Goal: Information Seeking & Learning: Learn about a topic

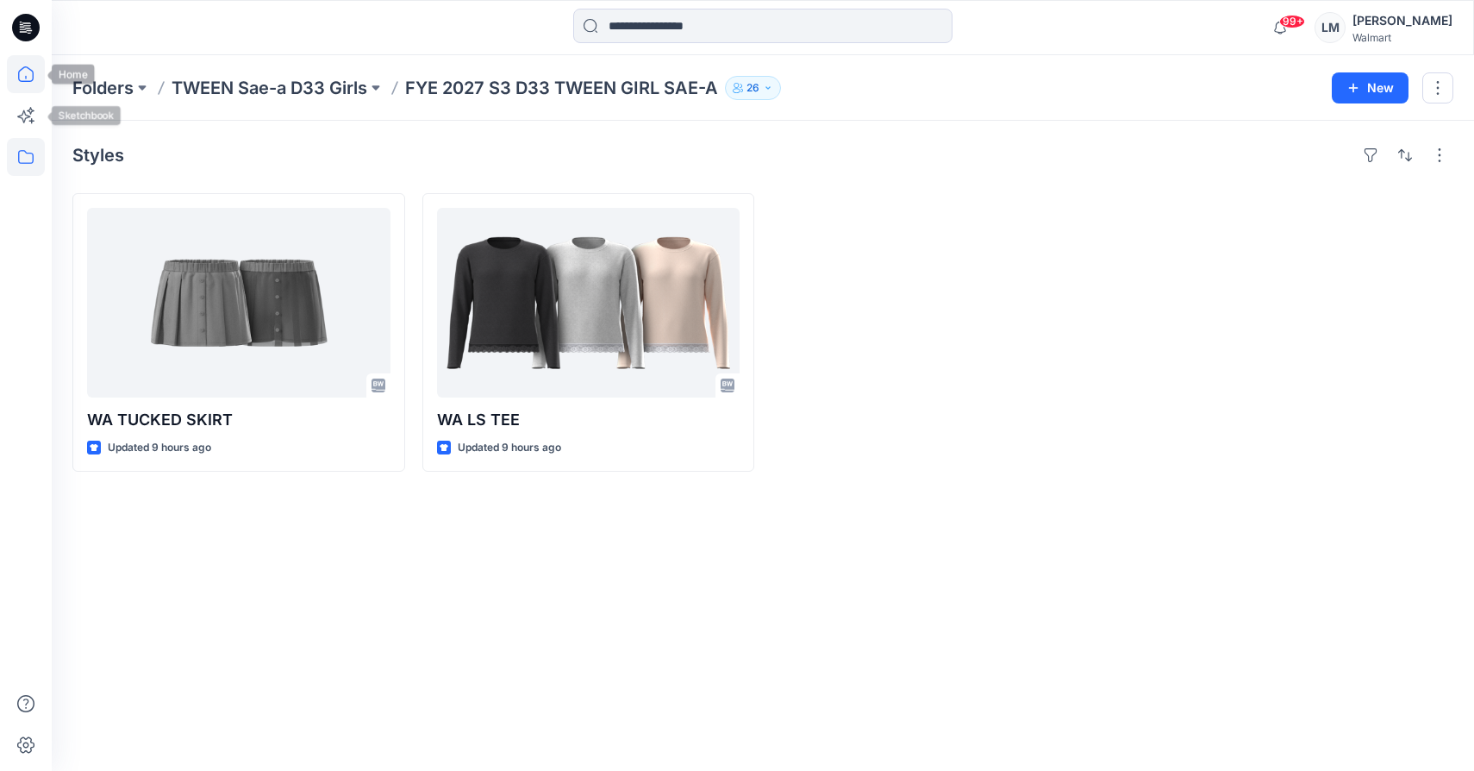
click at [32, 69] on icon at bounding box center [26, 74] width 38 height 38
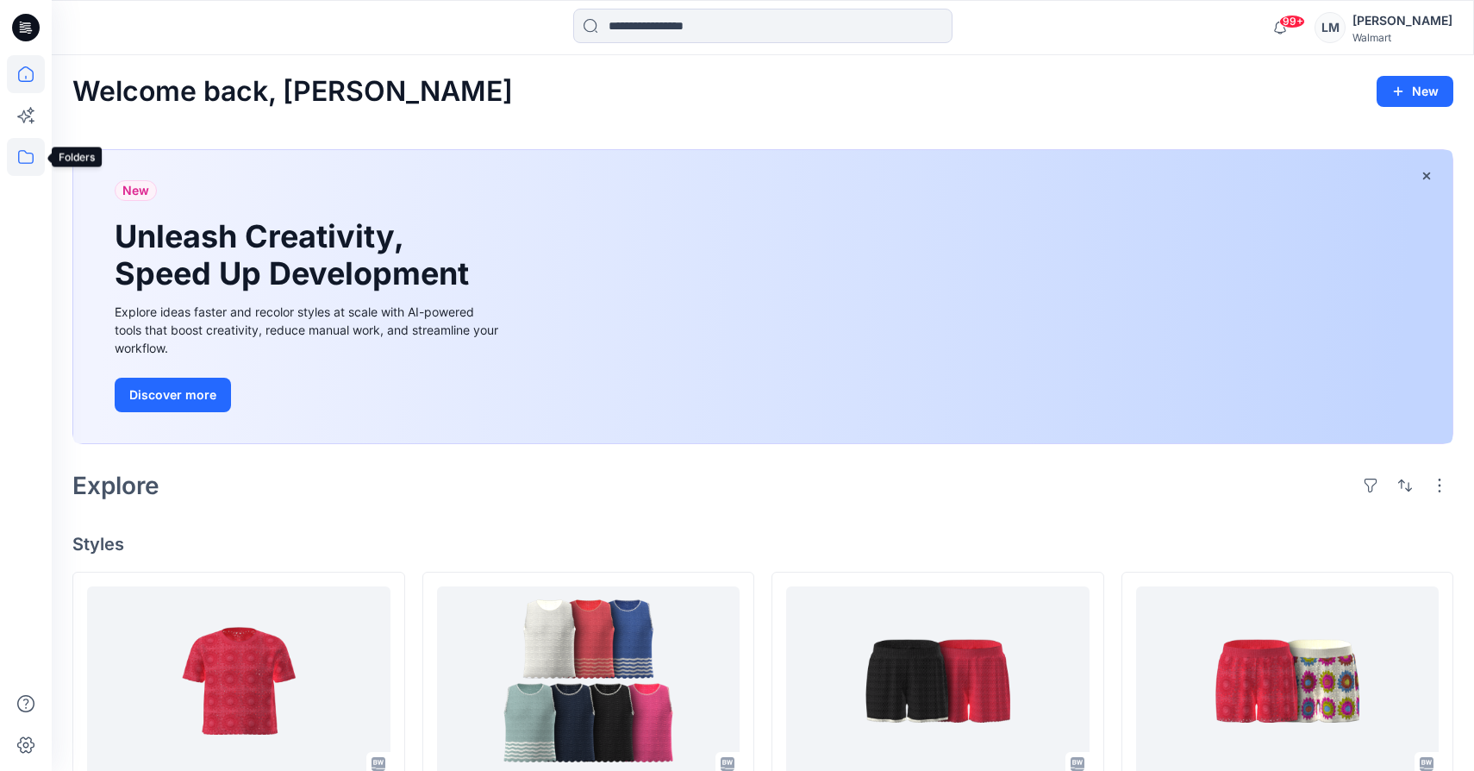
click at [21, 156] on icon at bounding box center [26, 157] width 38 height 38
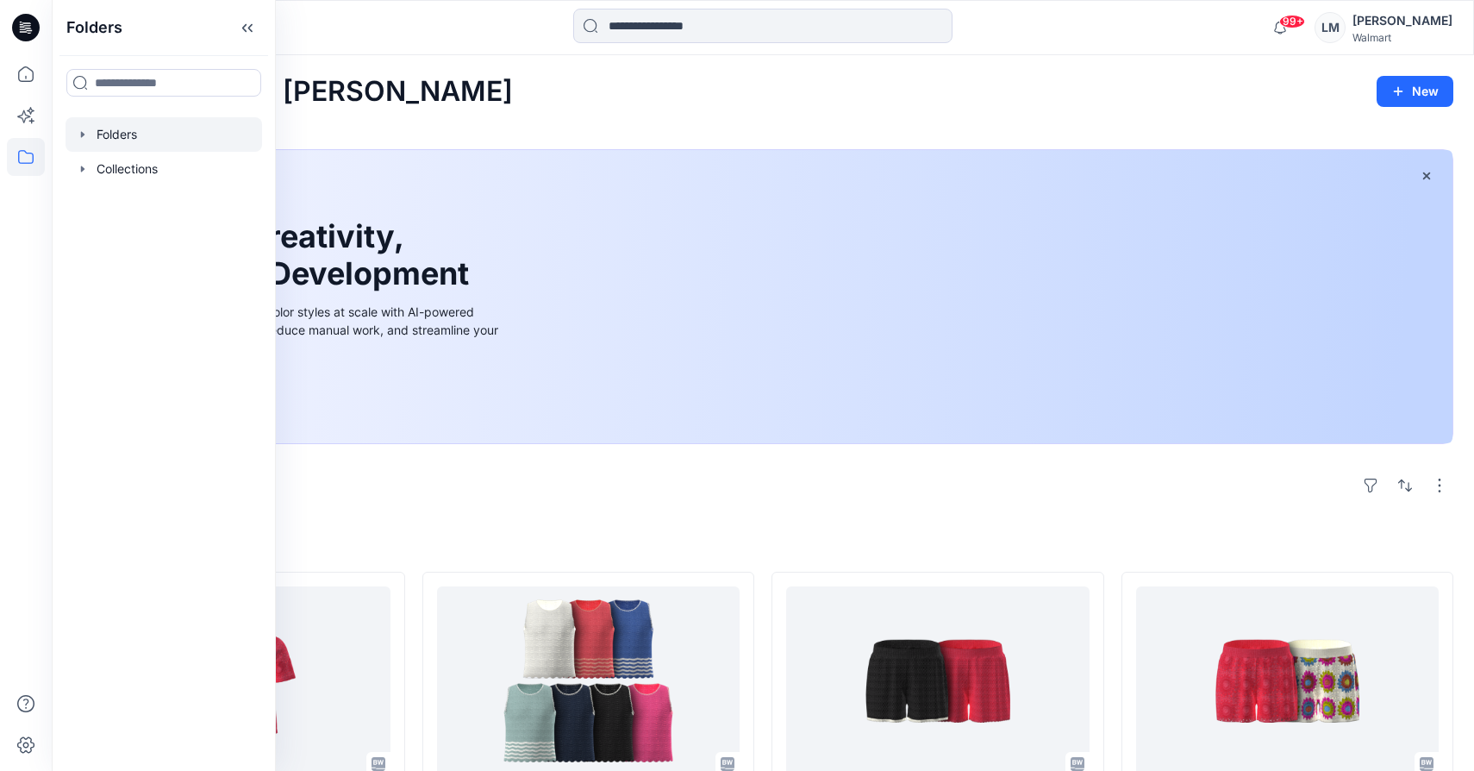
click at [147, 132] on div at bounding box center [164, 134] width 197 height 34
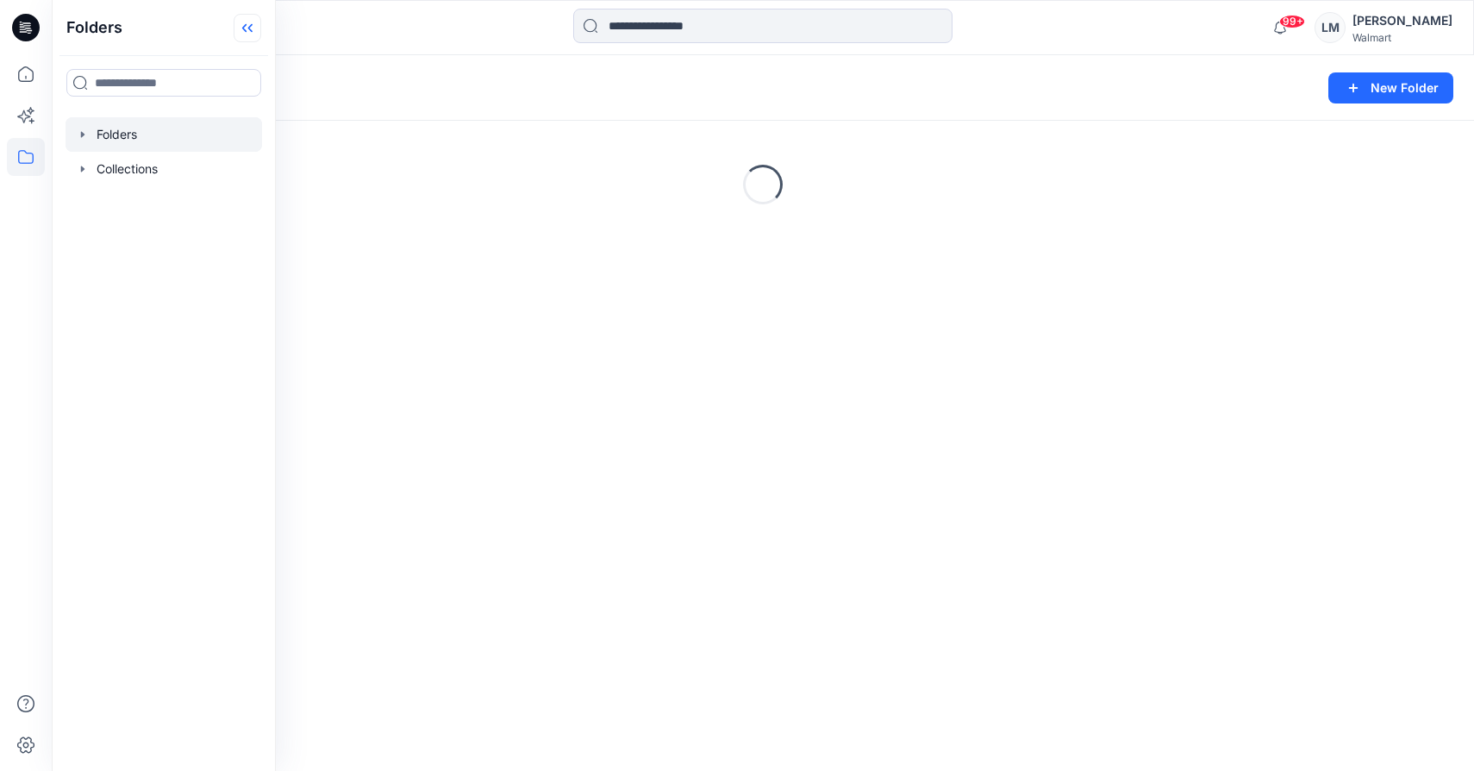
click at [247, 27] on icon at bounding box center [248, 28] width 28 height 28
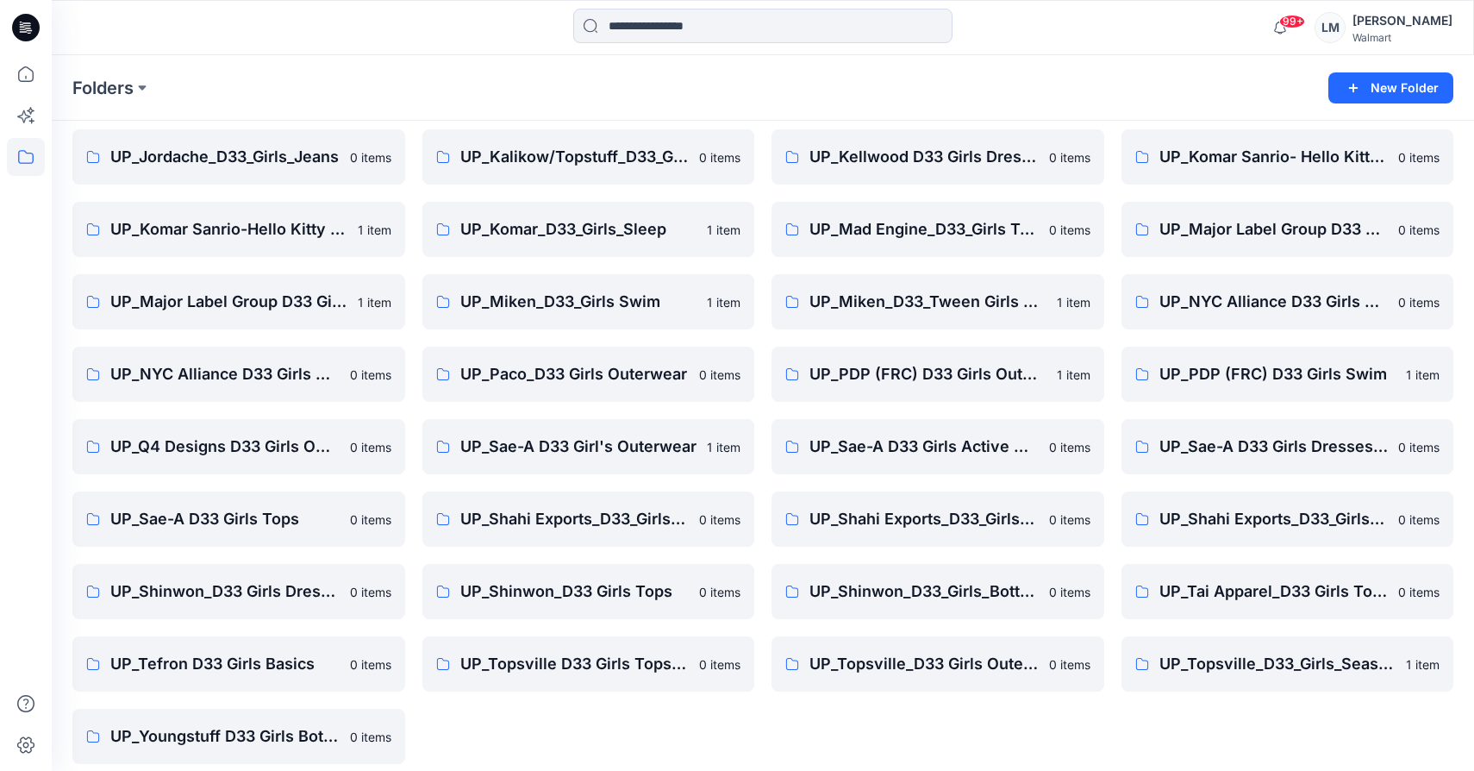
scroll to position [1016, 0]
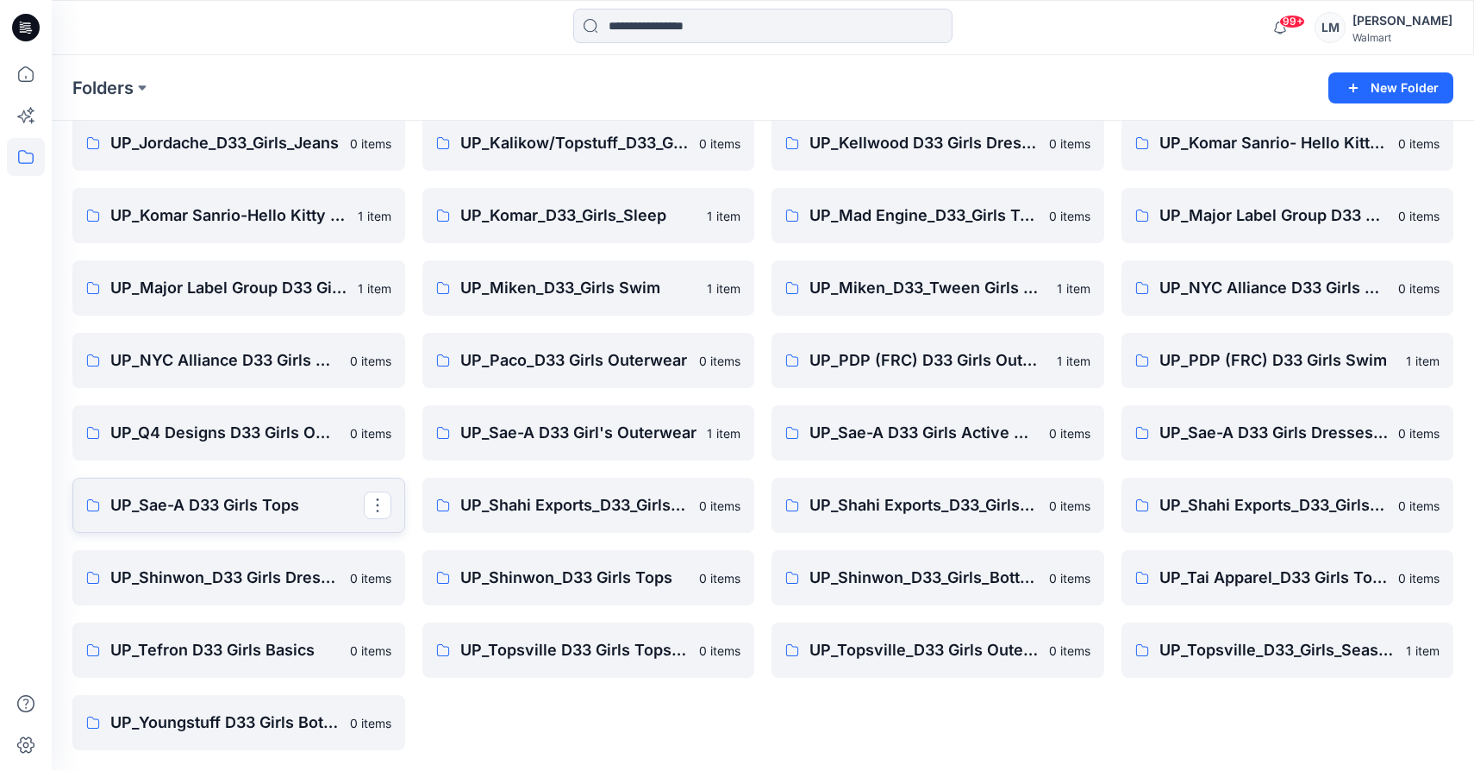
click at [216, 509] on p "UP_Sae-A D33 Girls Tops" at bounding box center [236, 505] width 253 height 24
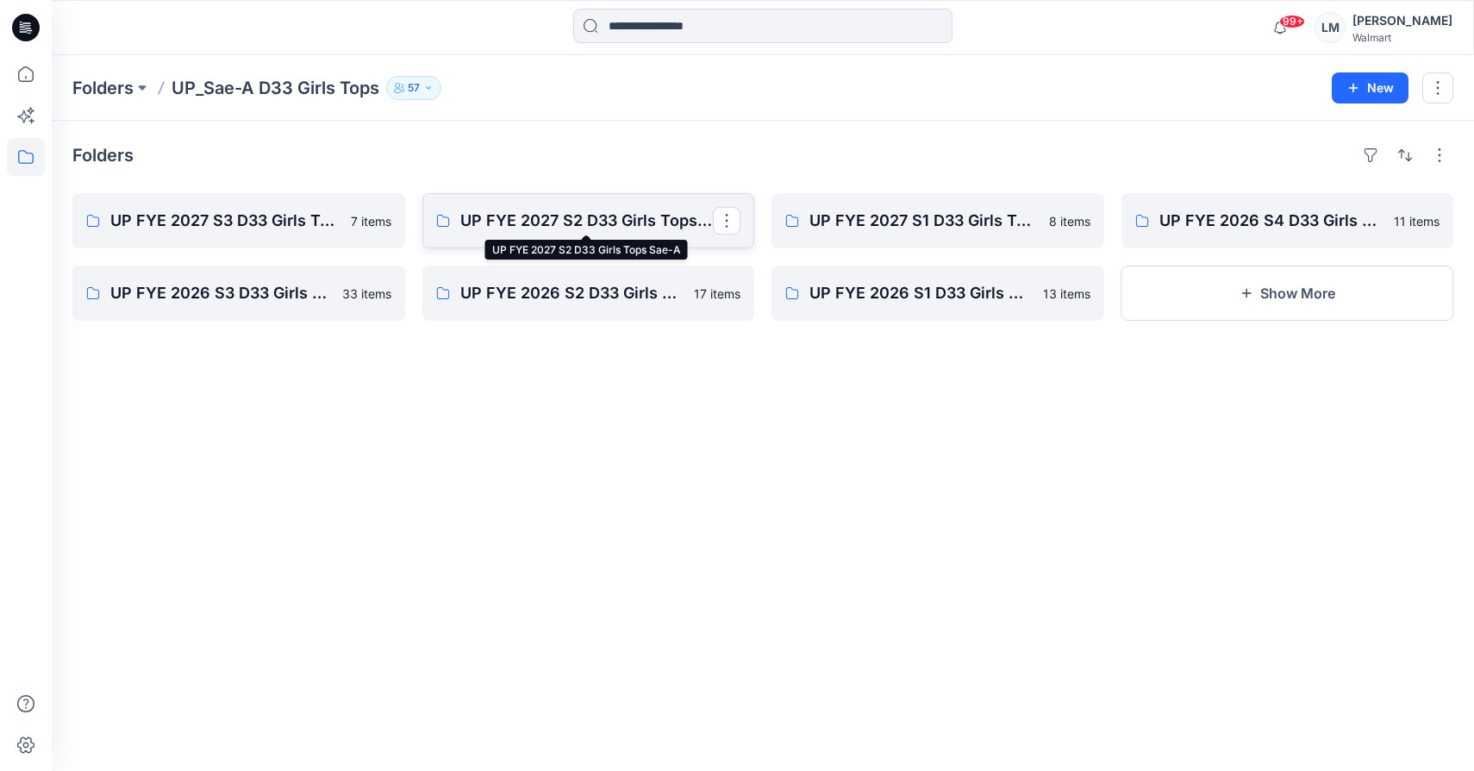
click at [573, 214] on p "UP FYE 2027 S2 D33 Girls Tops Sae-A" at bounding box center [586, 221] width 253 height 24
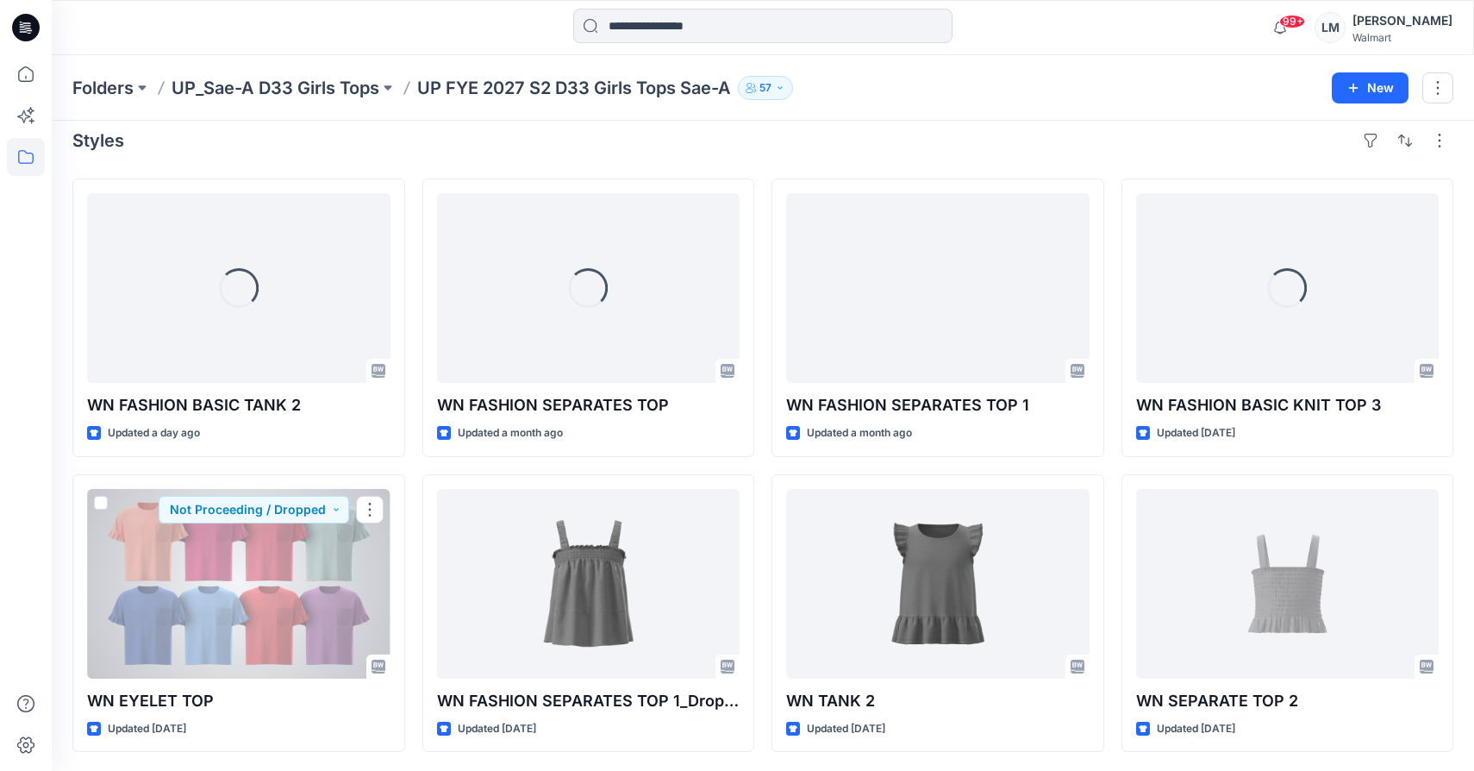
scroll to position [16, 0]
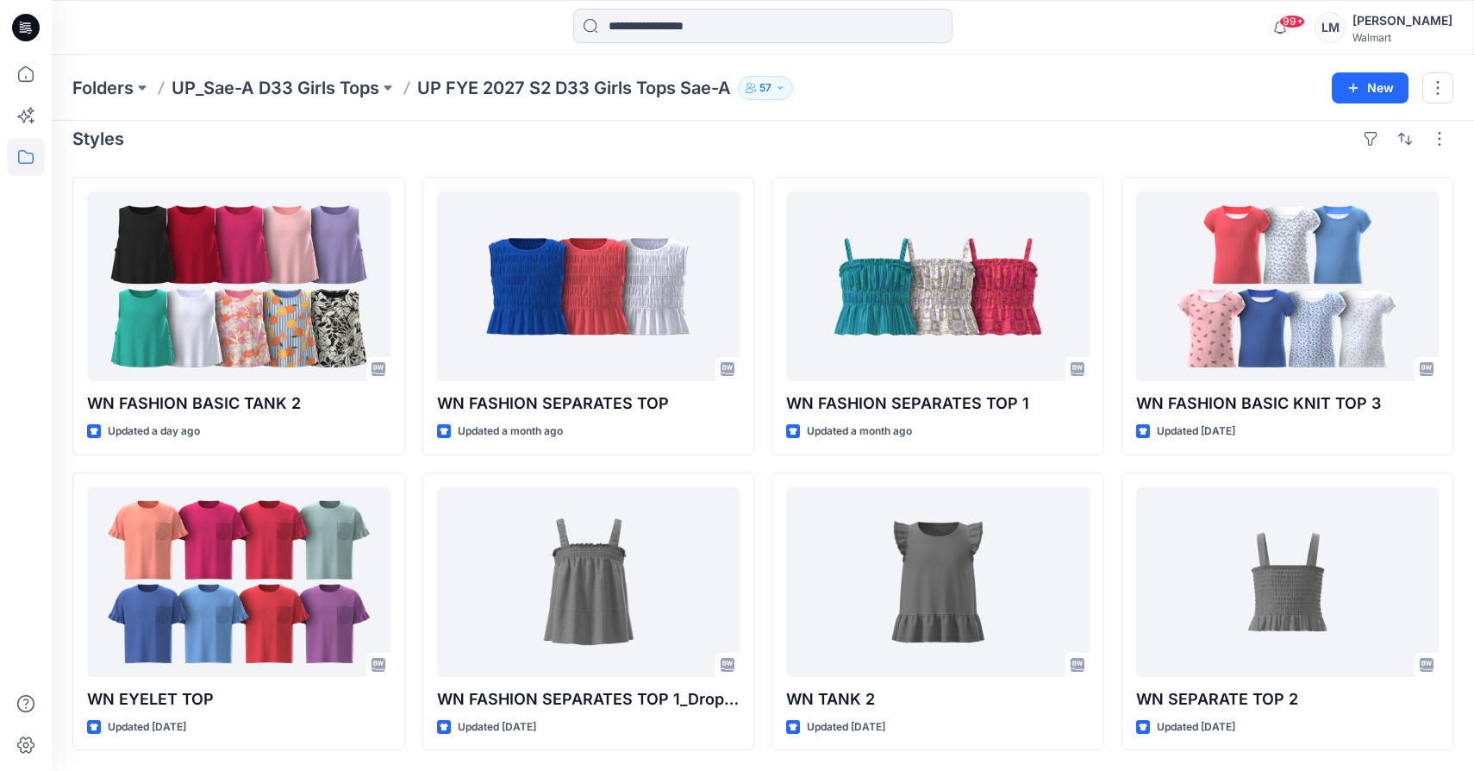
click at [308, 68] on div "Folders UP_Sae-A D33 Girls Tops UP FYE 2027 S2 D33 Girls Tops Sae-A 57 New" at bounding box center [763, 88] width 1422 height 66
click at [308, 85] on p "UP_Sae-A D33 Girls Tops" at bounding box center [276, 88] width 208 height 24
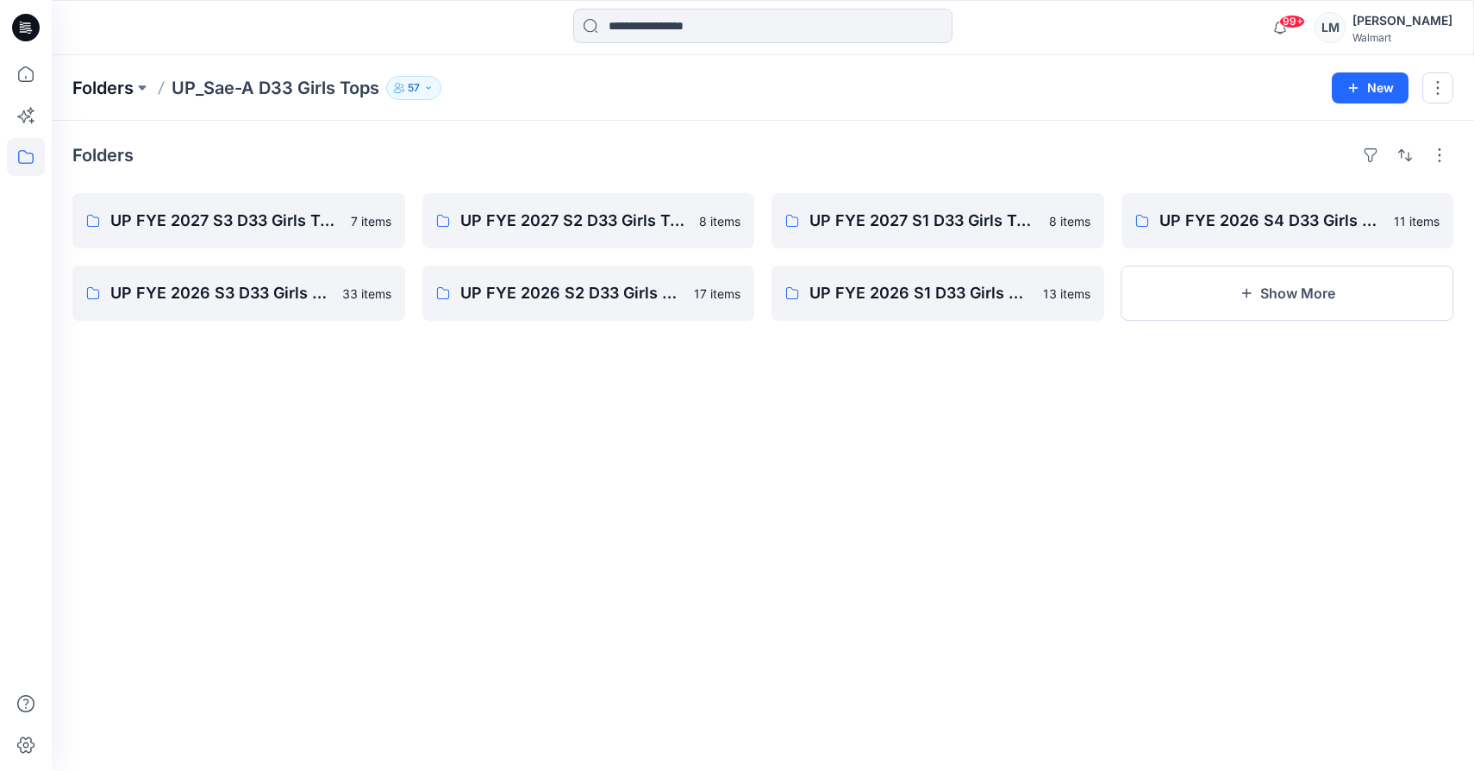
click at [91, 94] on p "Folders" at bounding box center [102, 88] width 61 height 24
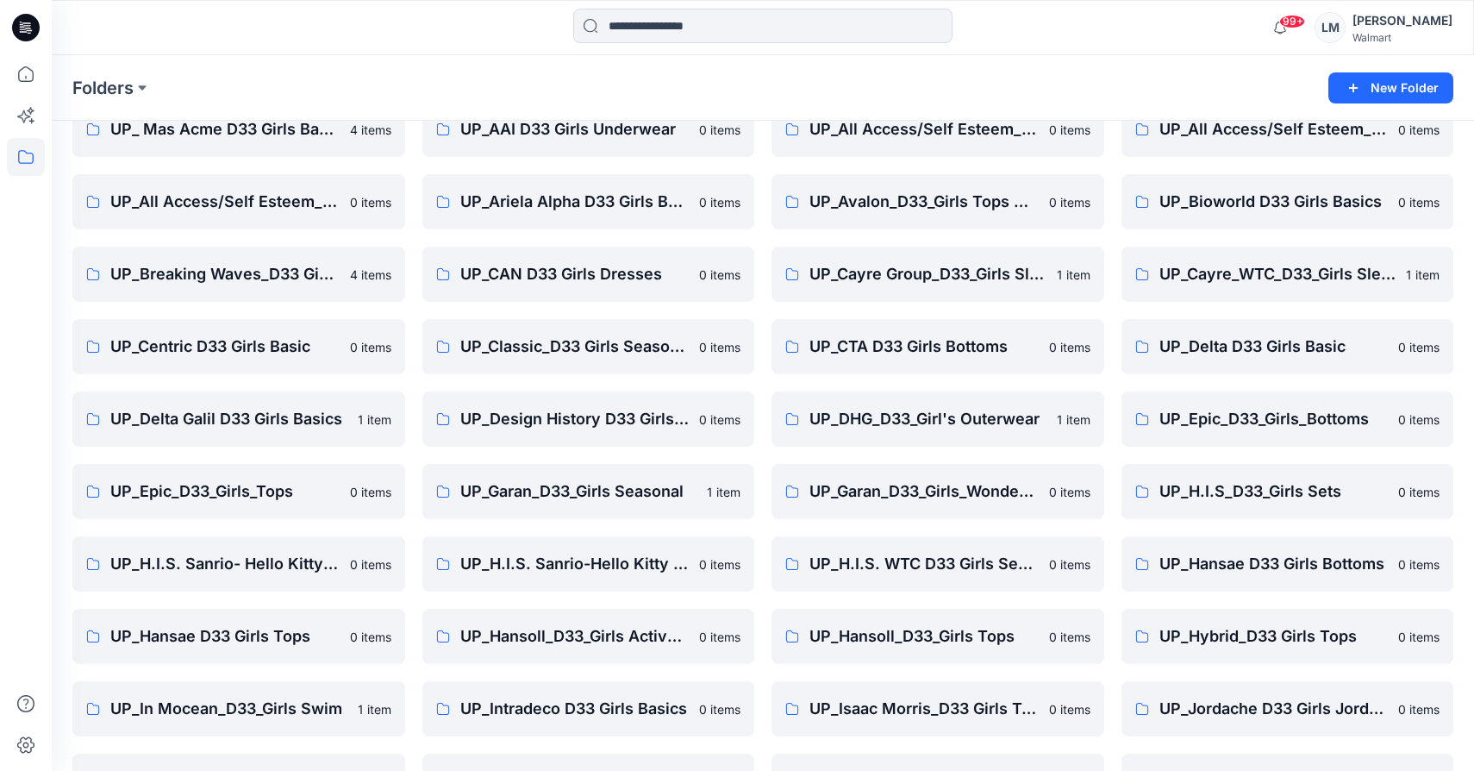
scroll to position [1016, 0]
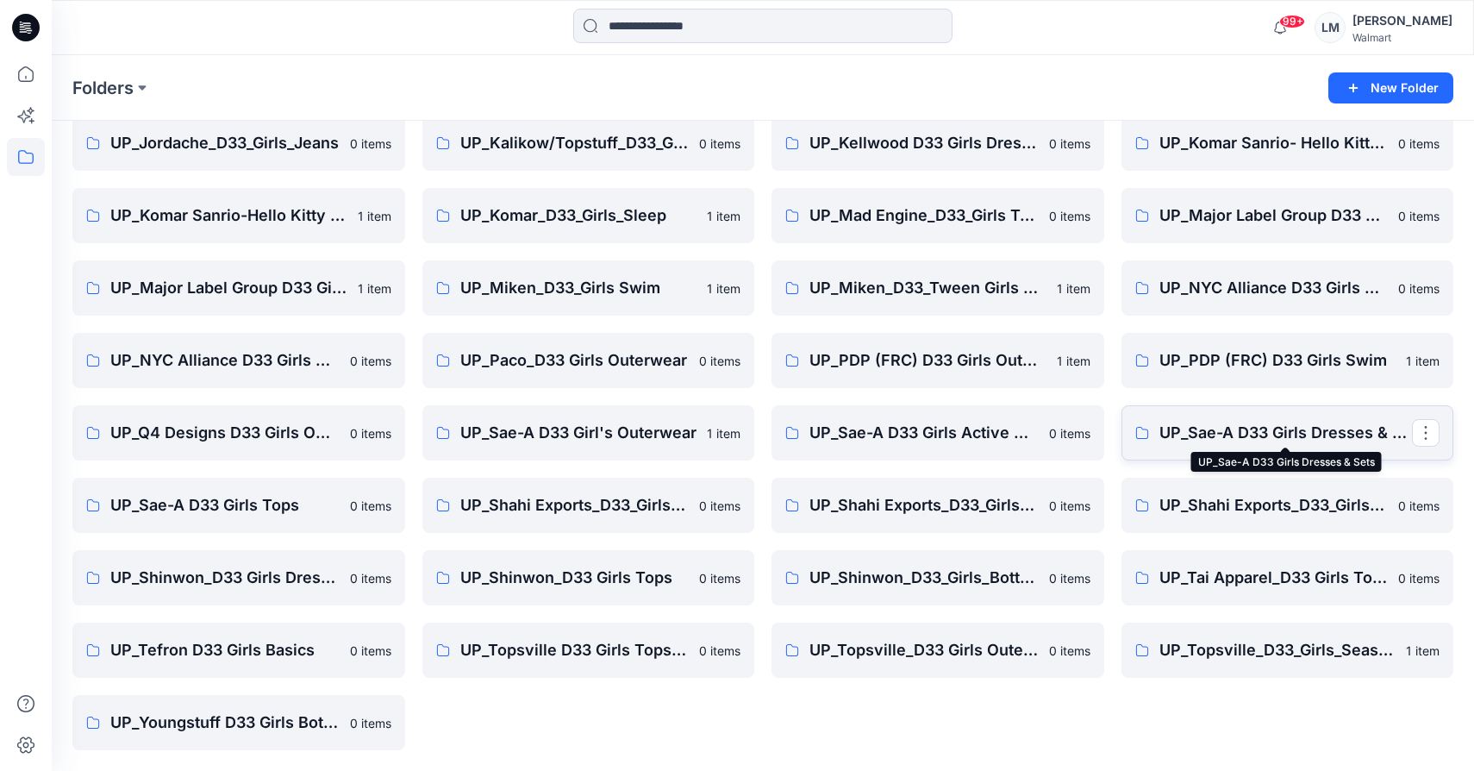
click at [1279, 432] on p "UP_Sae-A D33 Girls Dresses & Sets" at bounding box center [1286, 433] width 253 height 24
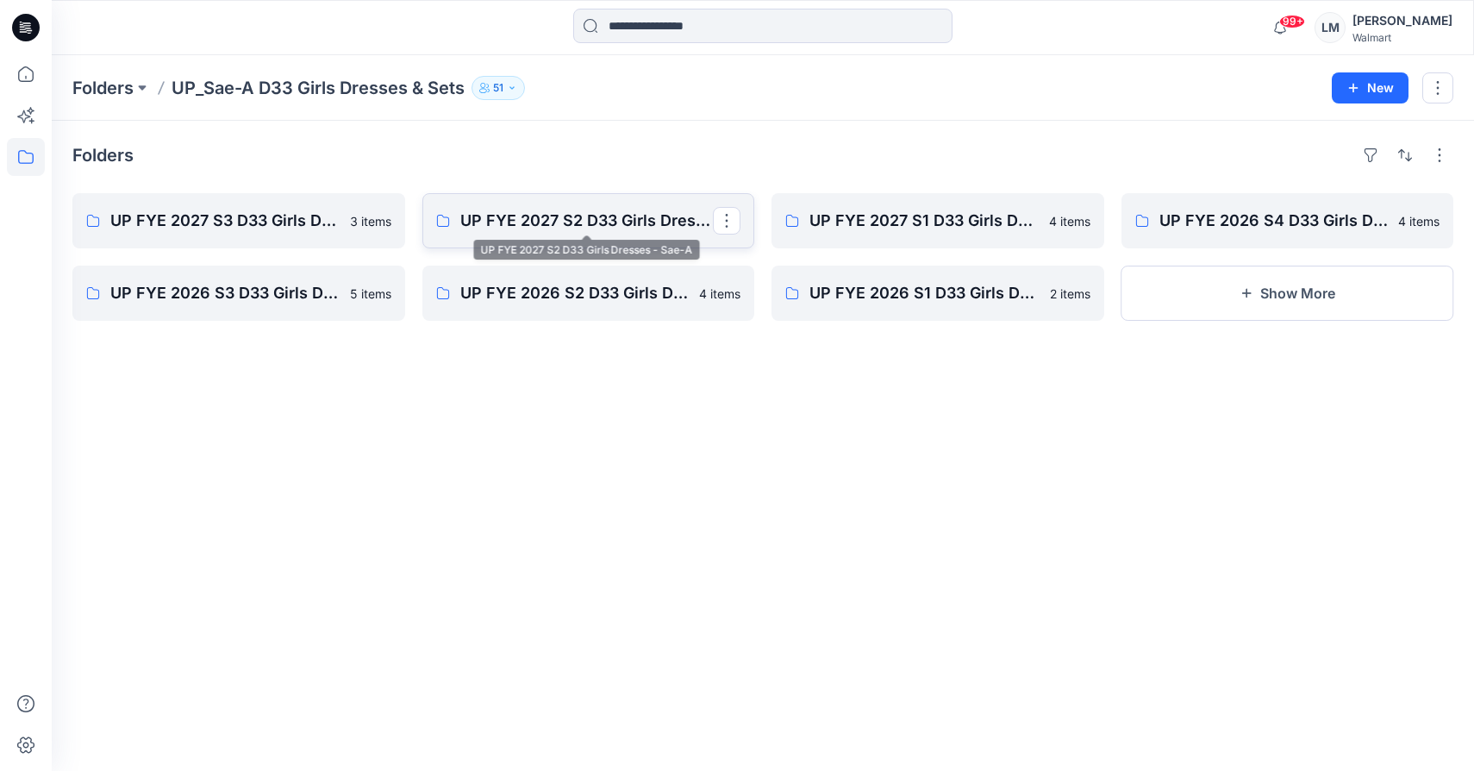
click at [616, 228] on p "UP FYE 2027 S2 D33 Girls Dresses - Sae-A" at bounding box center [586, 221] width 253 height 24
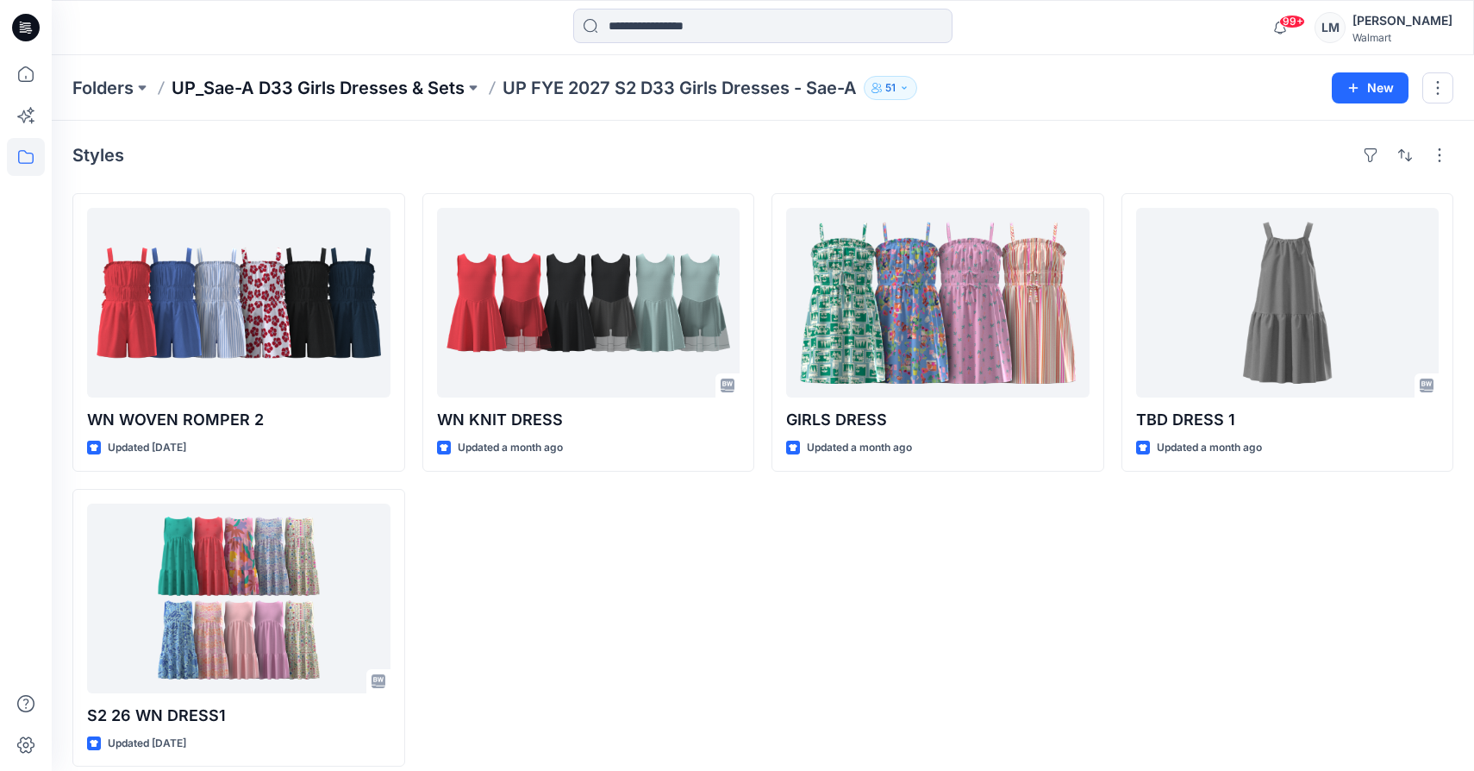
click at [378, 84] on p "UP_Sae-A D33 Girls Dresses & Sets" at bounding box center [318, 88] width 293 height 24
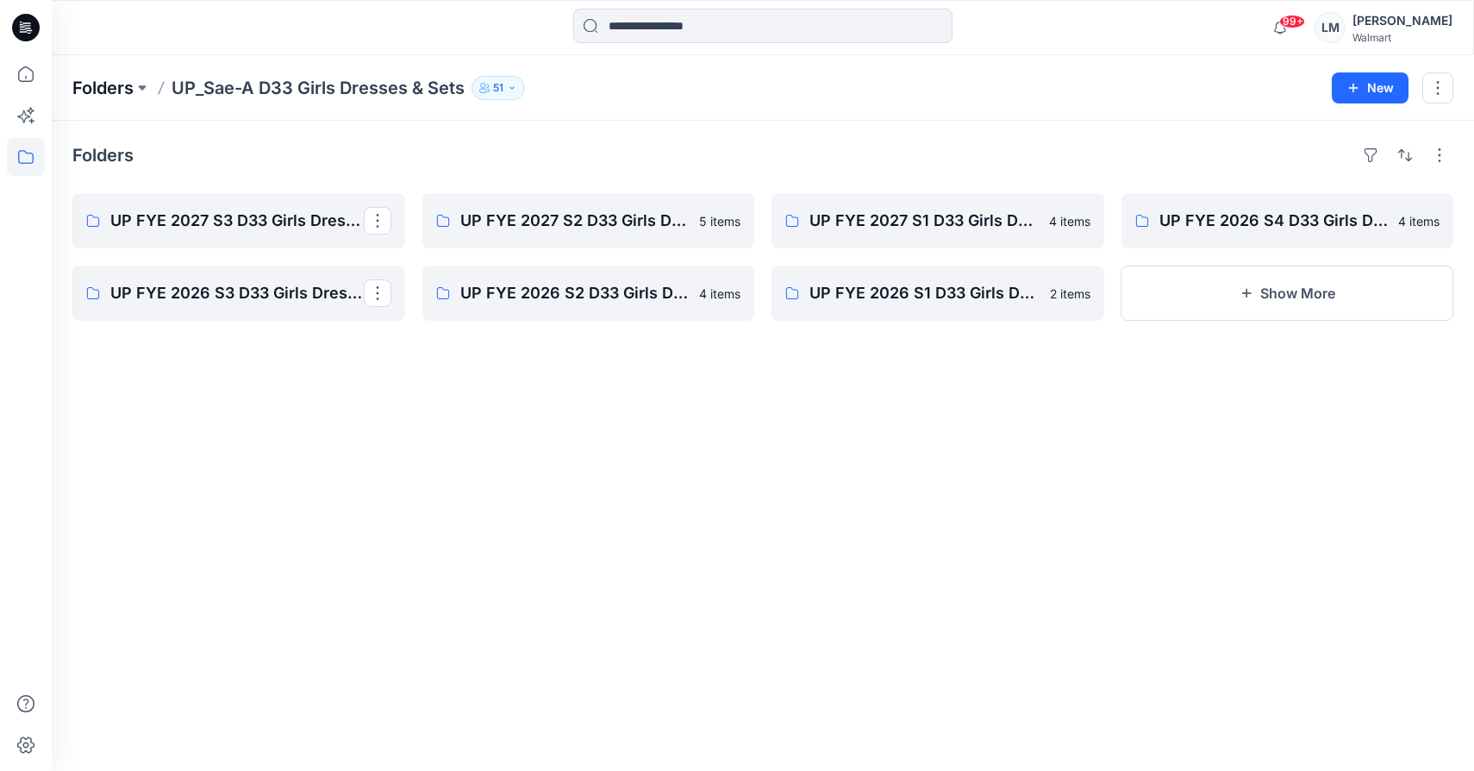
click at [111, 90] on p "Folders" at bounding box center [102, 88] width 61 height 24
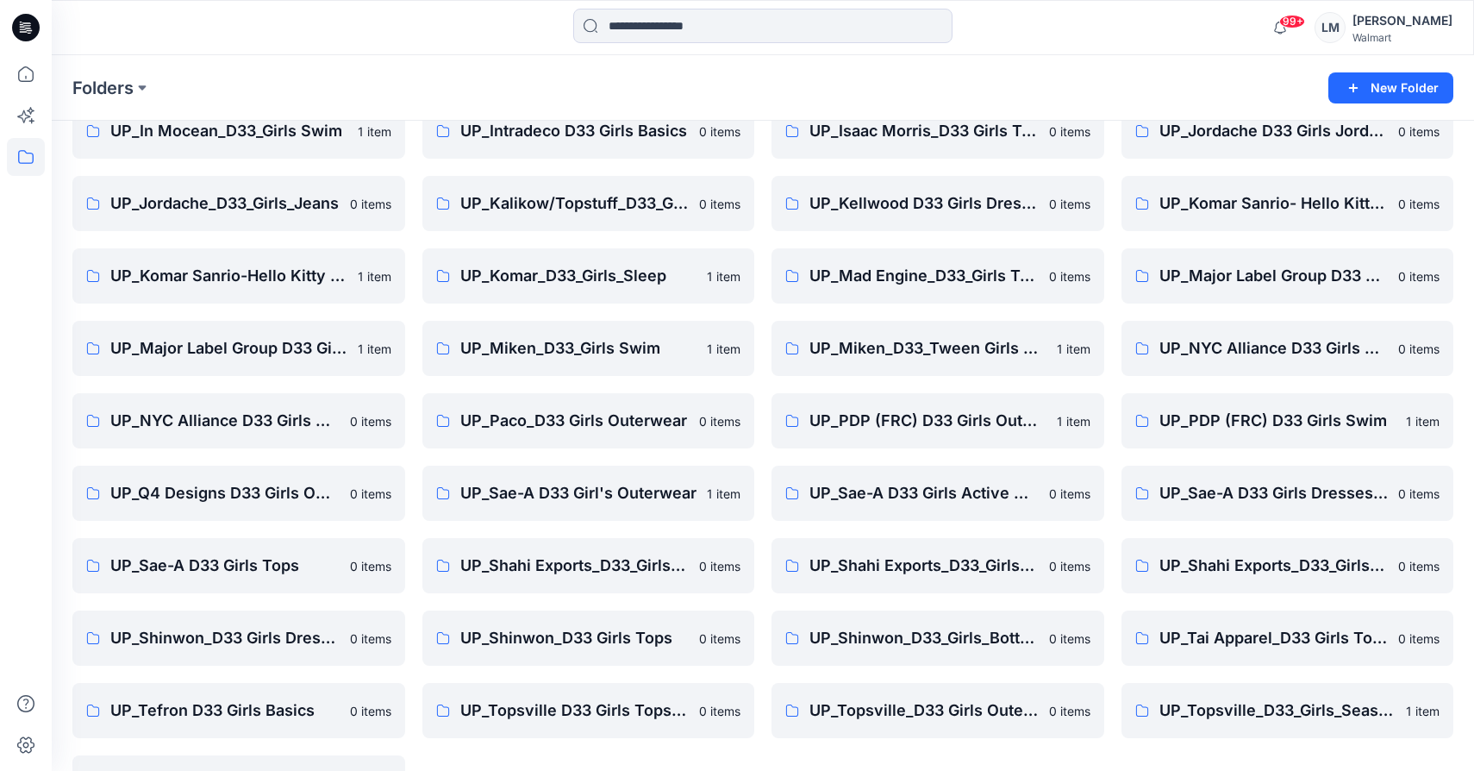
scroll to position [1016, 0]
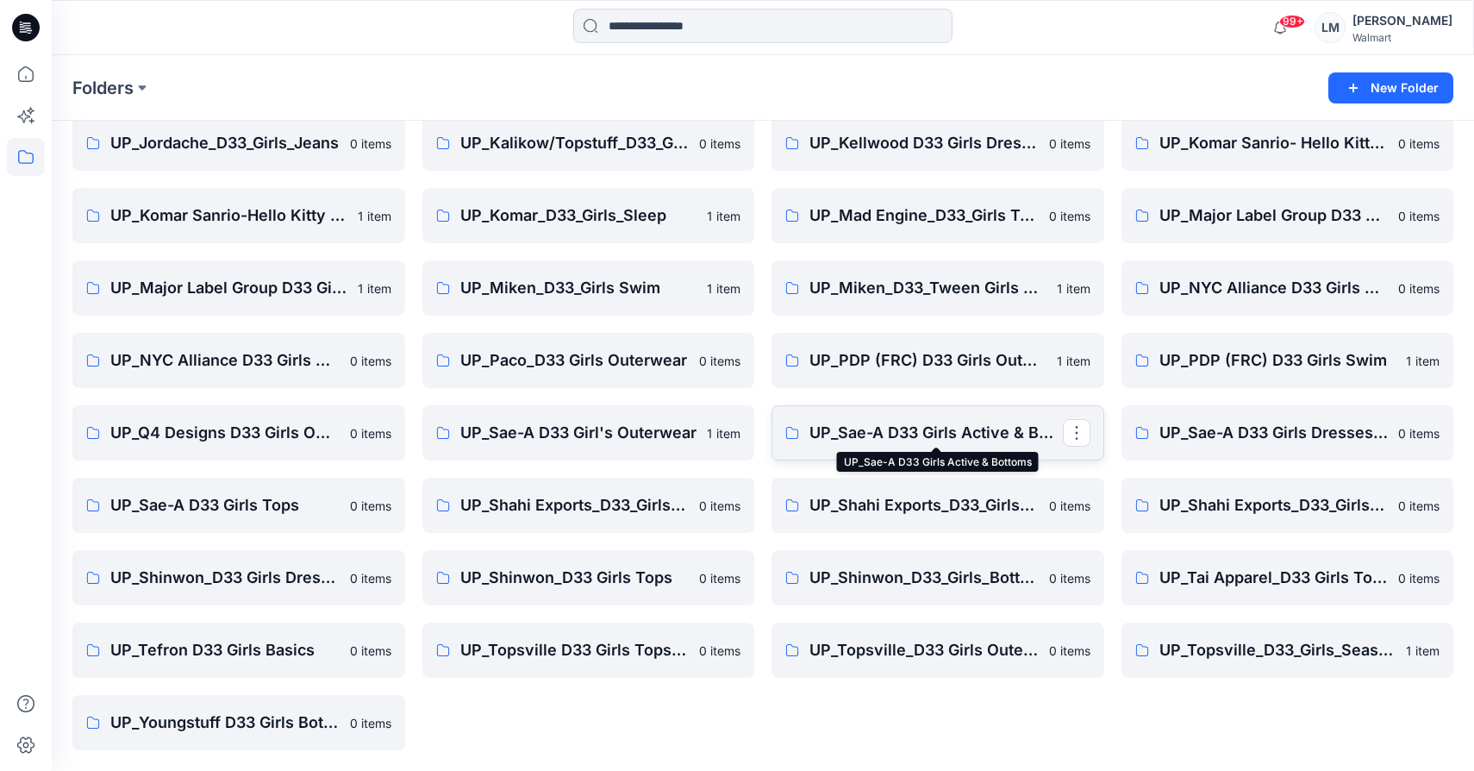
click at [927, 428] on p "UP_Sae-A D33 Girls Active & Bottoms" at bounding box center [936, 433] width 253 height 24
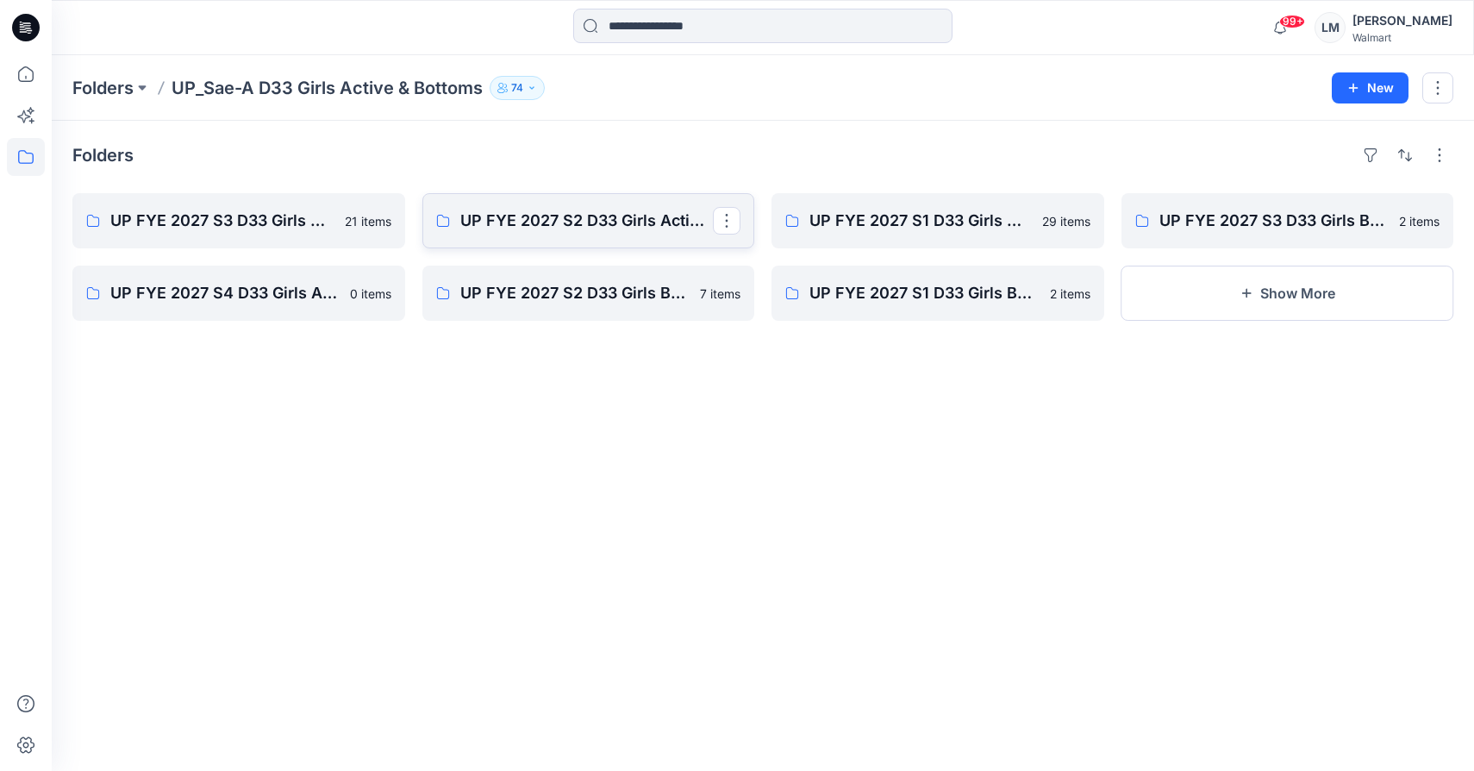
click at [453, 216] on link "UP FYE 2027 S2 D33 Girls Active Sae-A" at bounding box center [588, 220] width 333 height 55
click at [620, 289] on p "UP FYE 2027 S2 D33 Girls Bottoms Sae-A" at bounding box center [586, 293] width 253 height 24
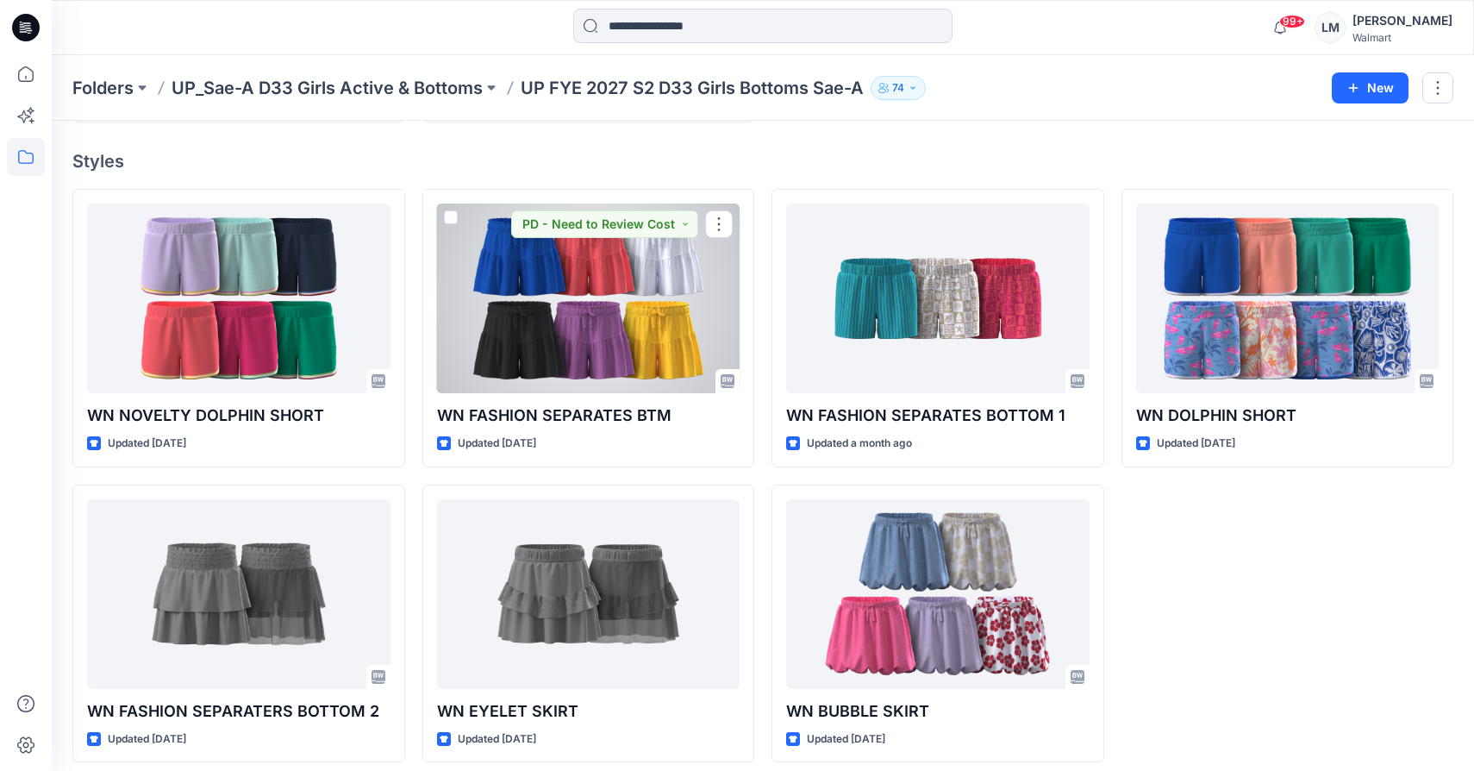
scroll to position [137, 0]
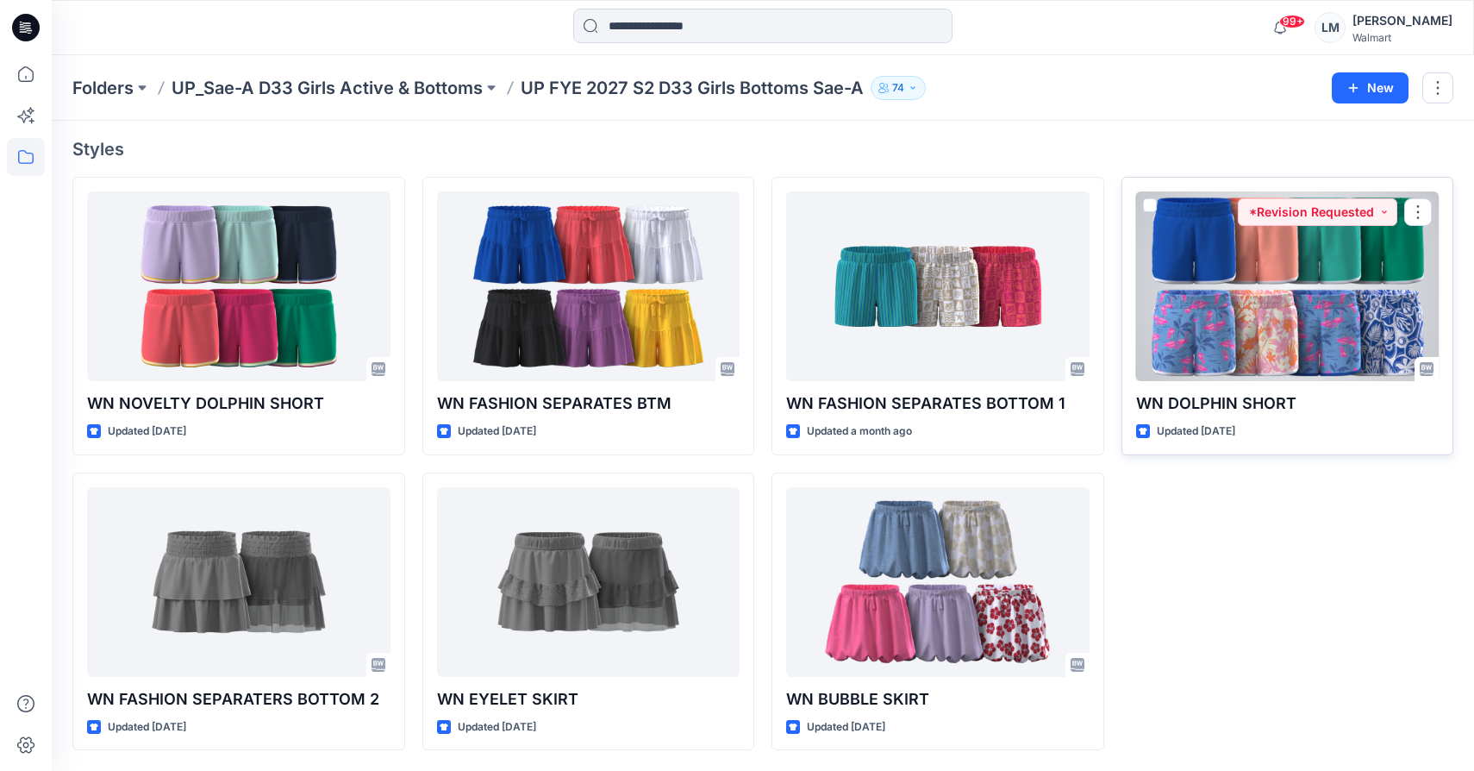
click at [1291, 316] on div at bounding box center [1287, 286] width 303 height 190
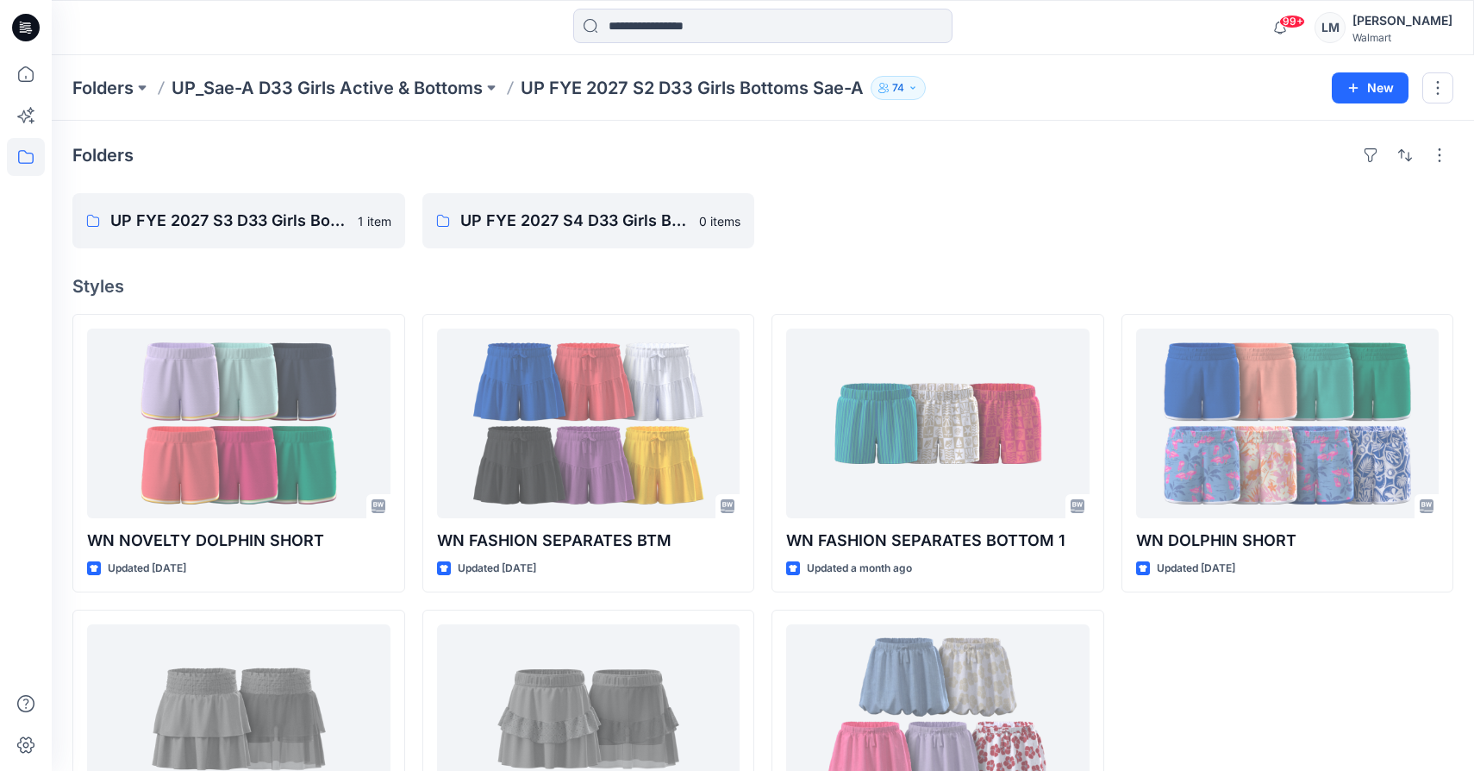
scroll to position [137, 0]
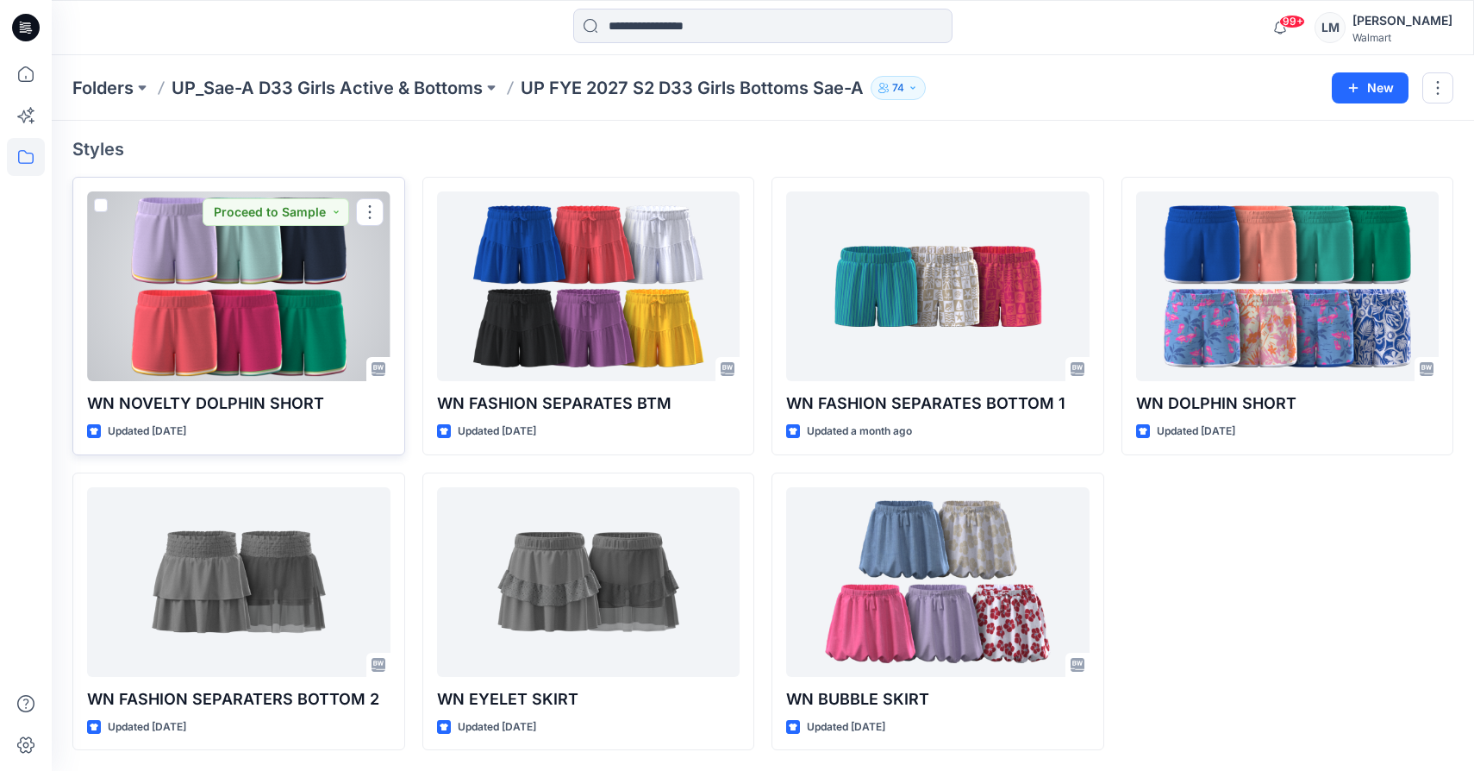
click at [260, 314] on div at bounding box center [238, 286] width 303 height 190
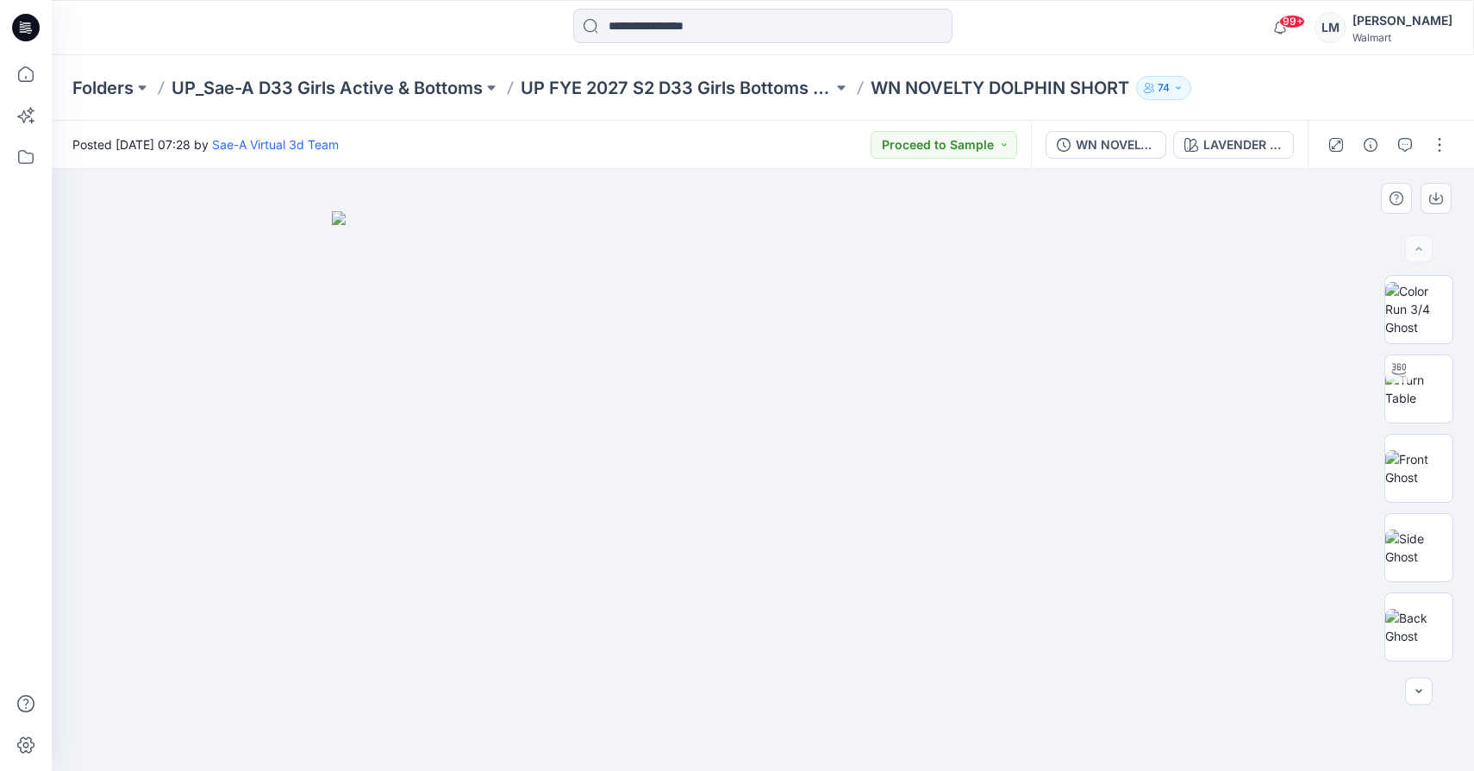
click at [639, 631] on img at bounding box center [763, 491] width 862 height 560
click at [1260, 136] on div "LAVENDER SUNRISE" at bounding box center [1243, 144] width 79 height 19
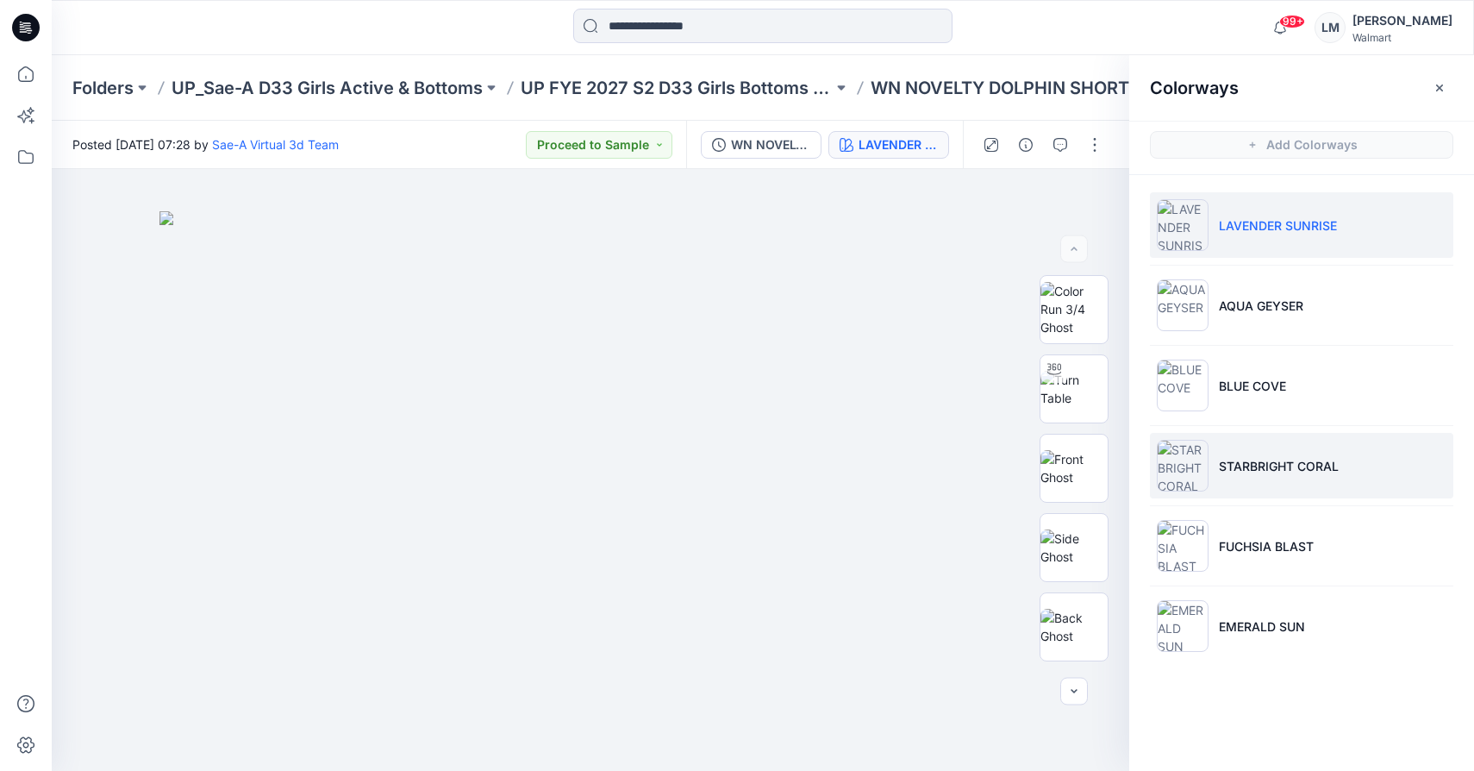
click at [1247, 472] on p "STARBRIGHT CORAL" at bounding box center [1279, 466] width 120 height 18
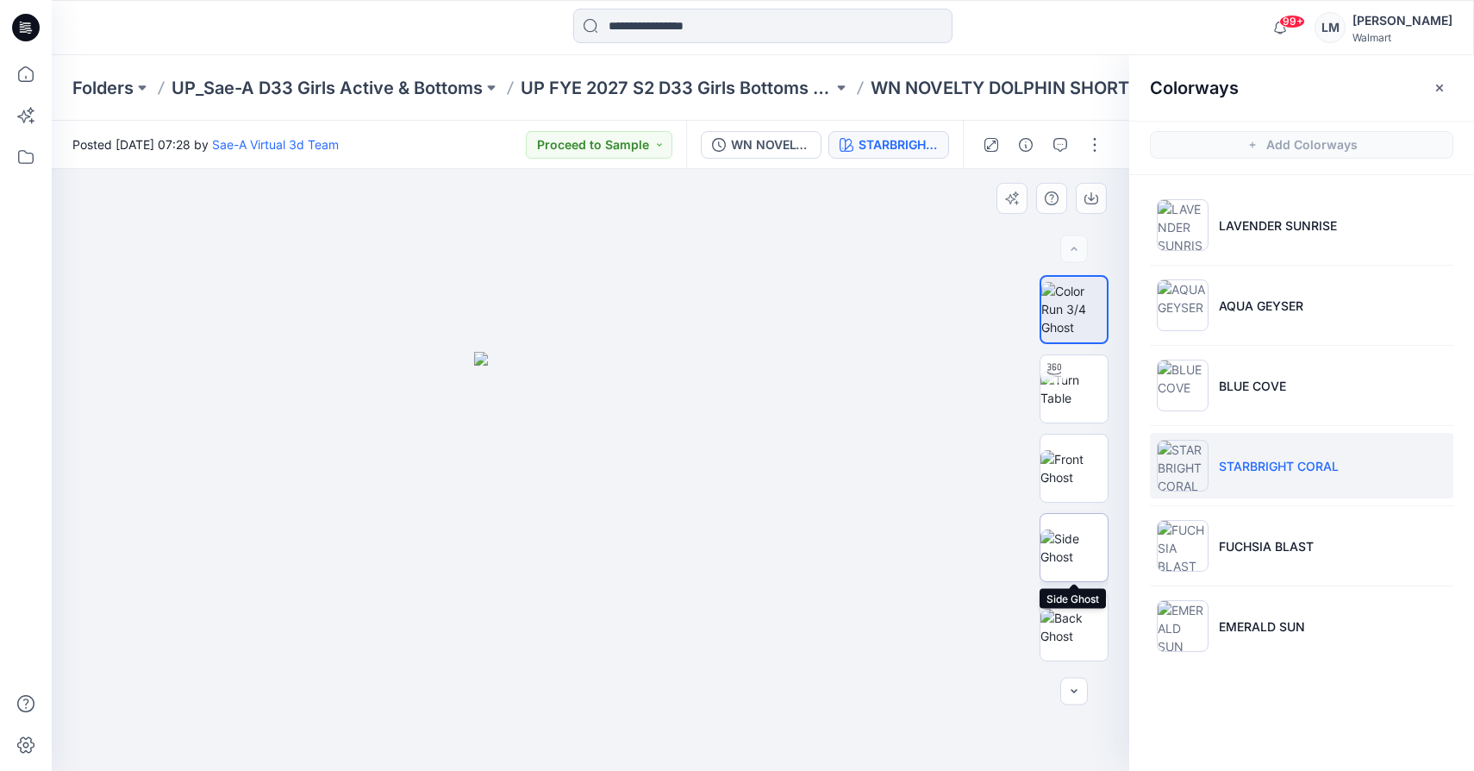
click at [1075, 550] on img at bounding box center [1074, 547] width 67 height 36
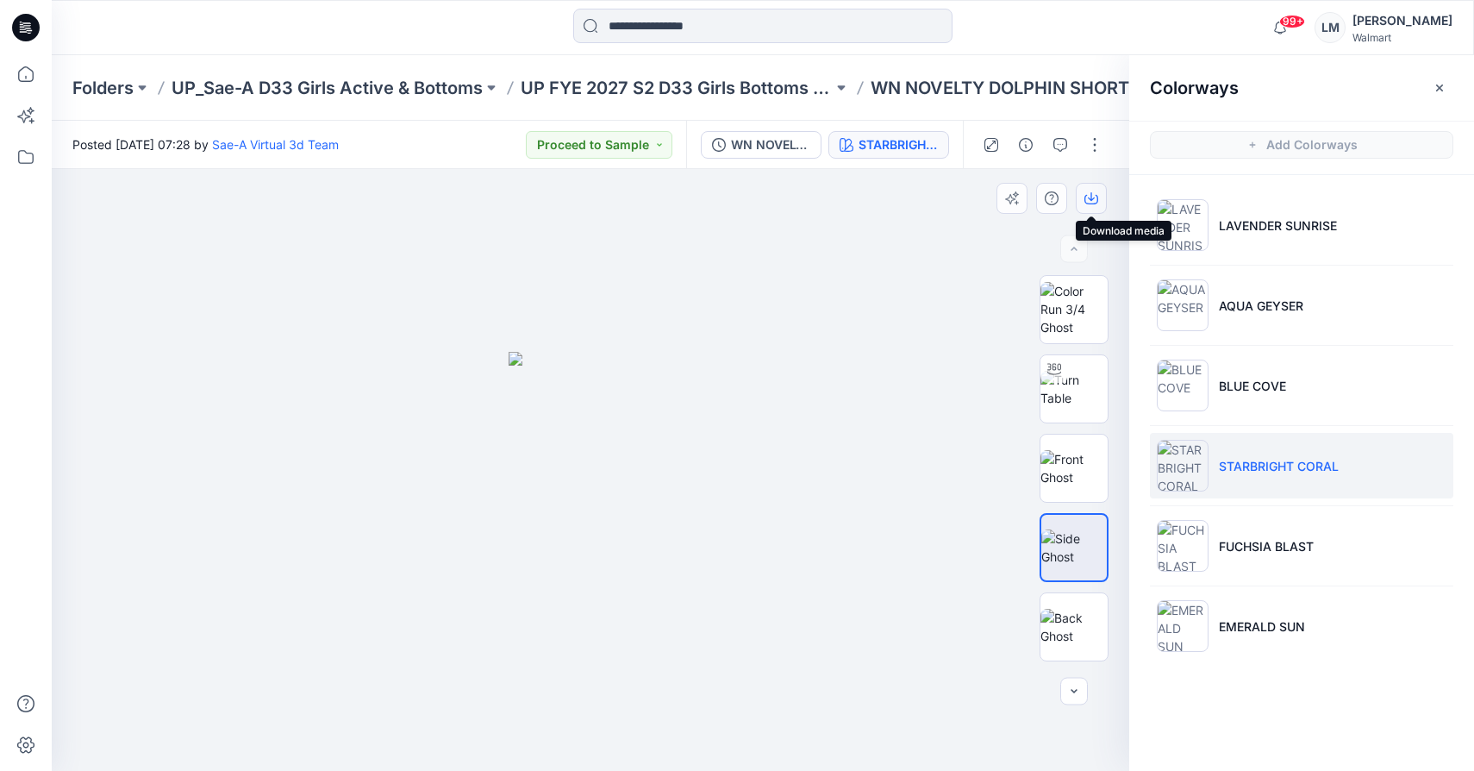
click at [1097, 197] on icon "button" at bounding box center [1092, 199] width 14 height 9
click at [1078, 465] on img at bounding box center [1074, 468] width 67 height 36
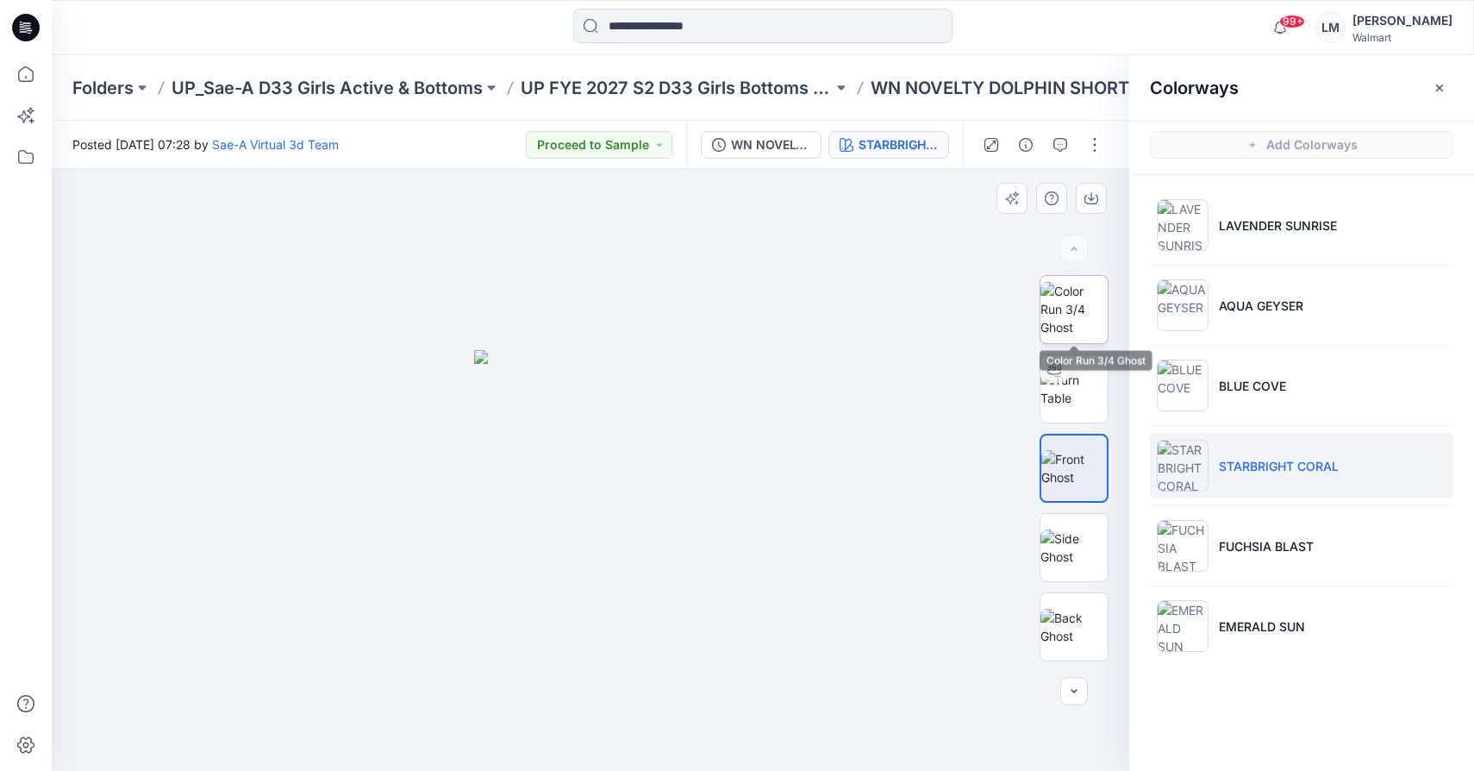
click at [1082, 300] on img at bounding box center [1074, 309] width 67 height 54
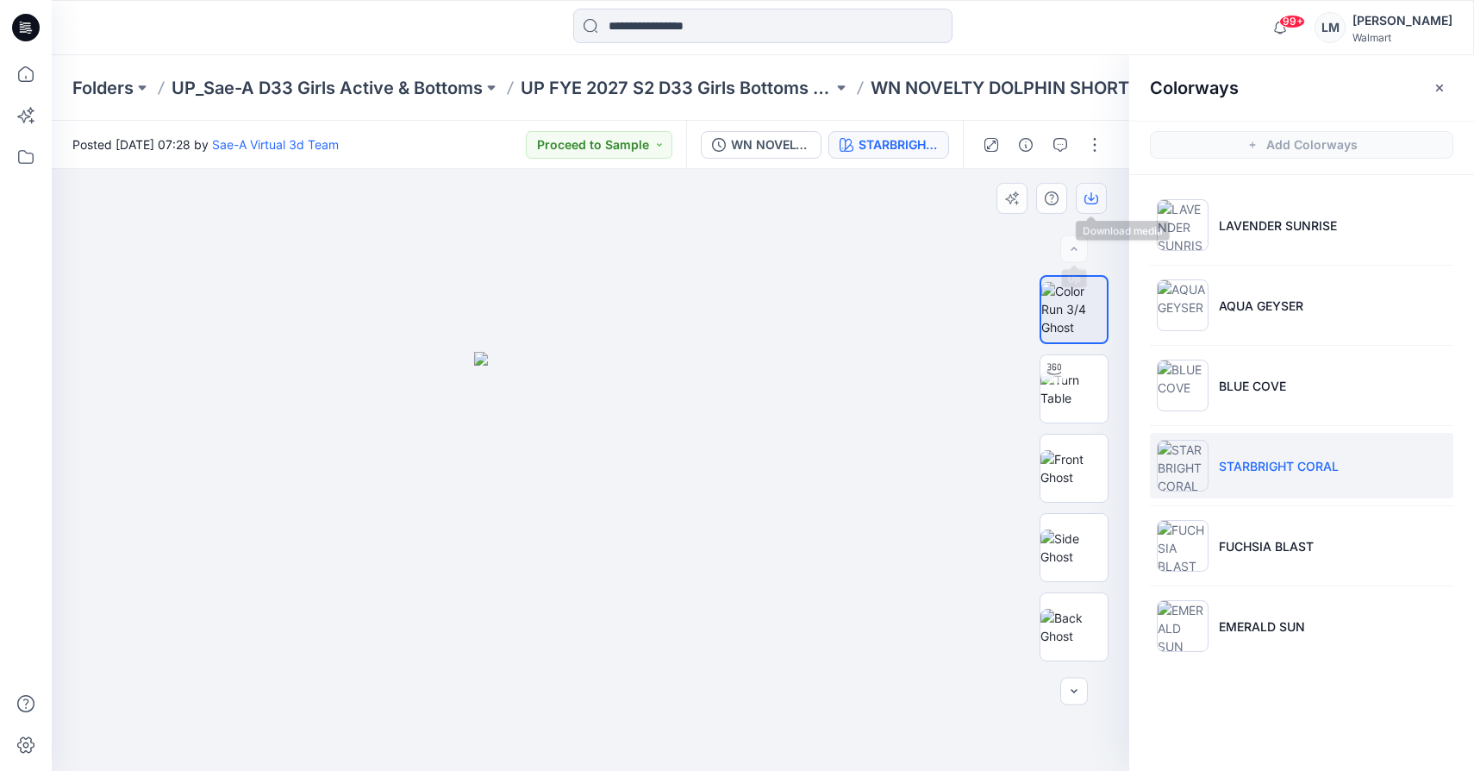
click at [1092, 192] on icon "button" at bounding box center [1092, 198] width 14 height 14
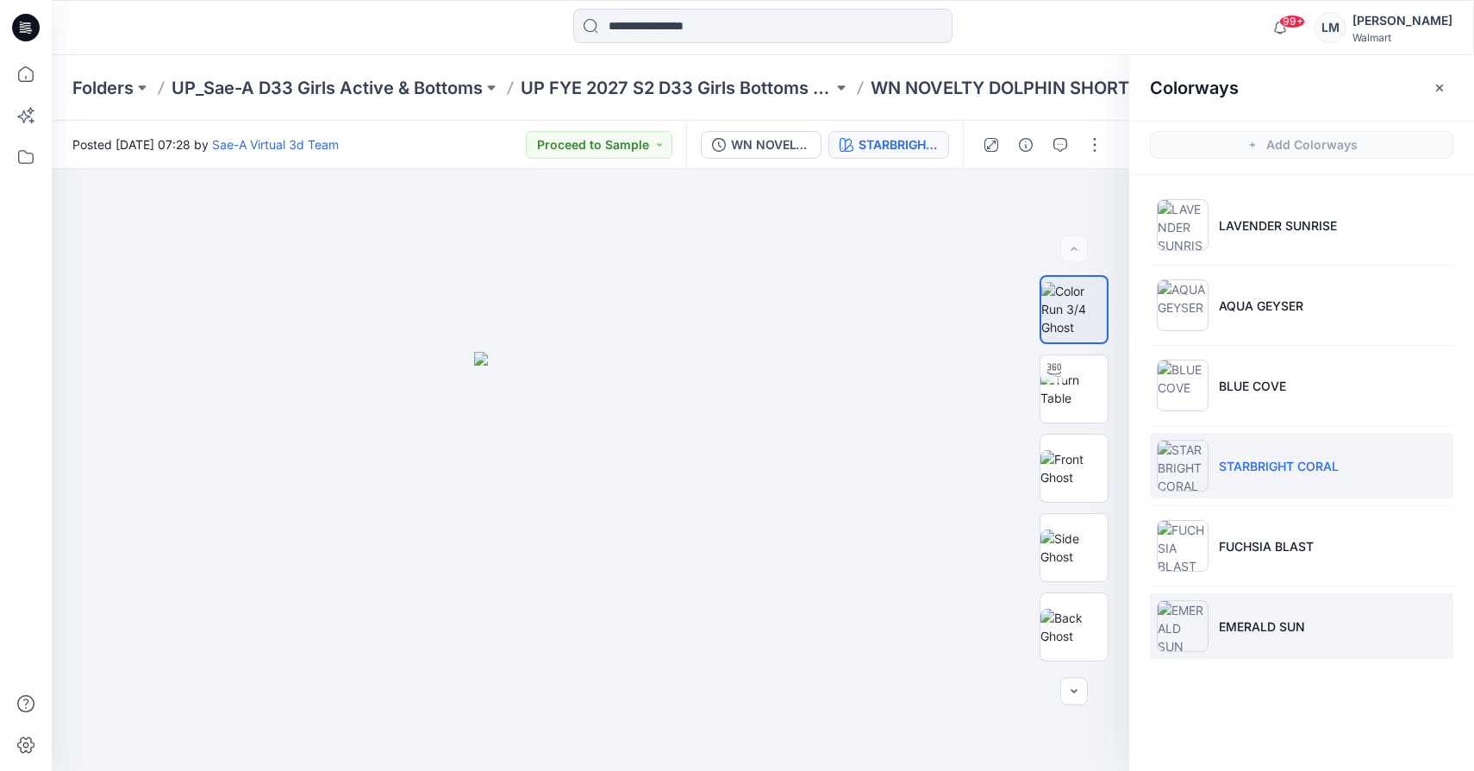
click at [1257, 621] on p "EMERALD SUN" at bounding box center [1262, 626] width 86 height 18
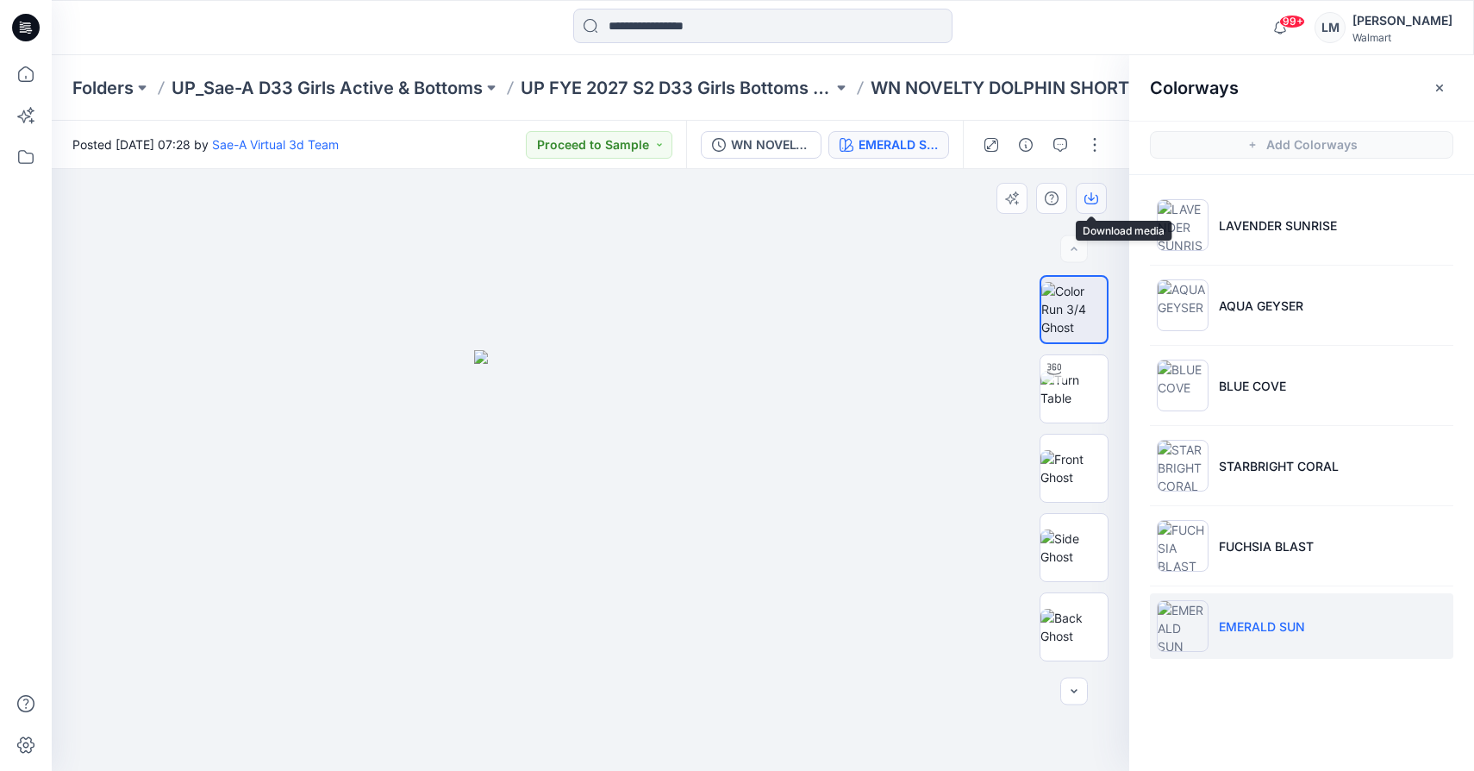
click at [1087, 191] on button "button" at bounding box center [1091, 198] width 31 height 31
click at [1061, 539] on img at bounding box center [1074, 547] width 67 height 36
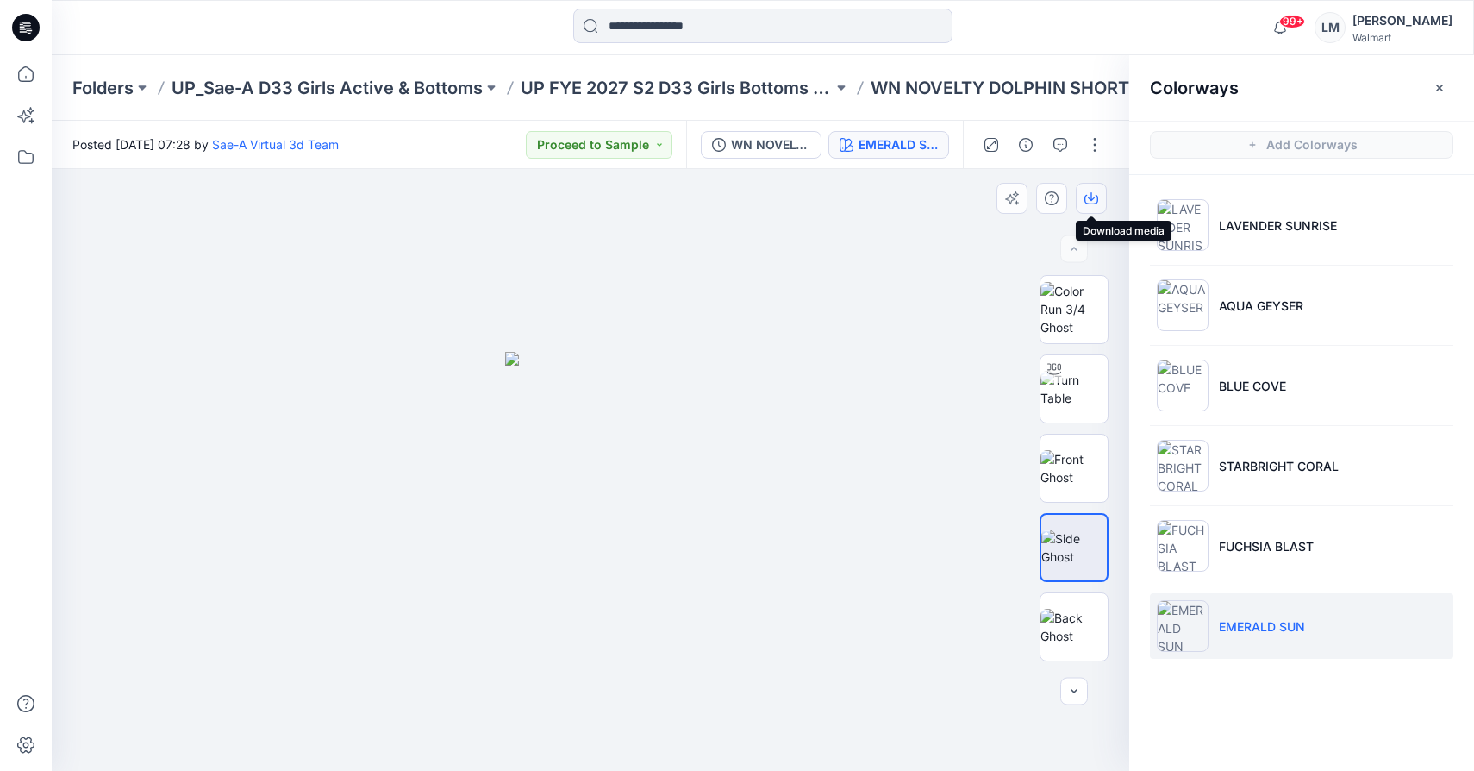
click at [1092, 197] on icon "button" at bounding box center [1092, 198] width 14 height 14
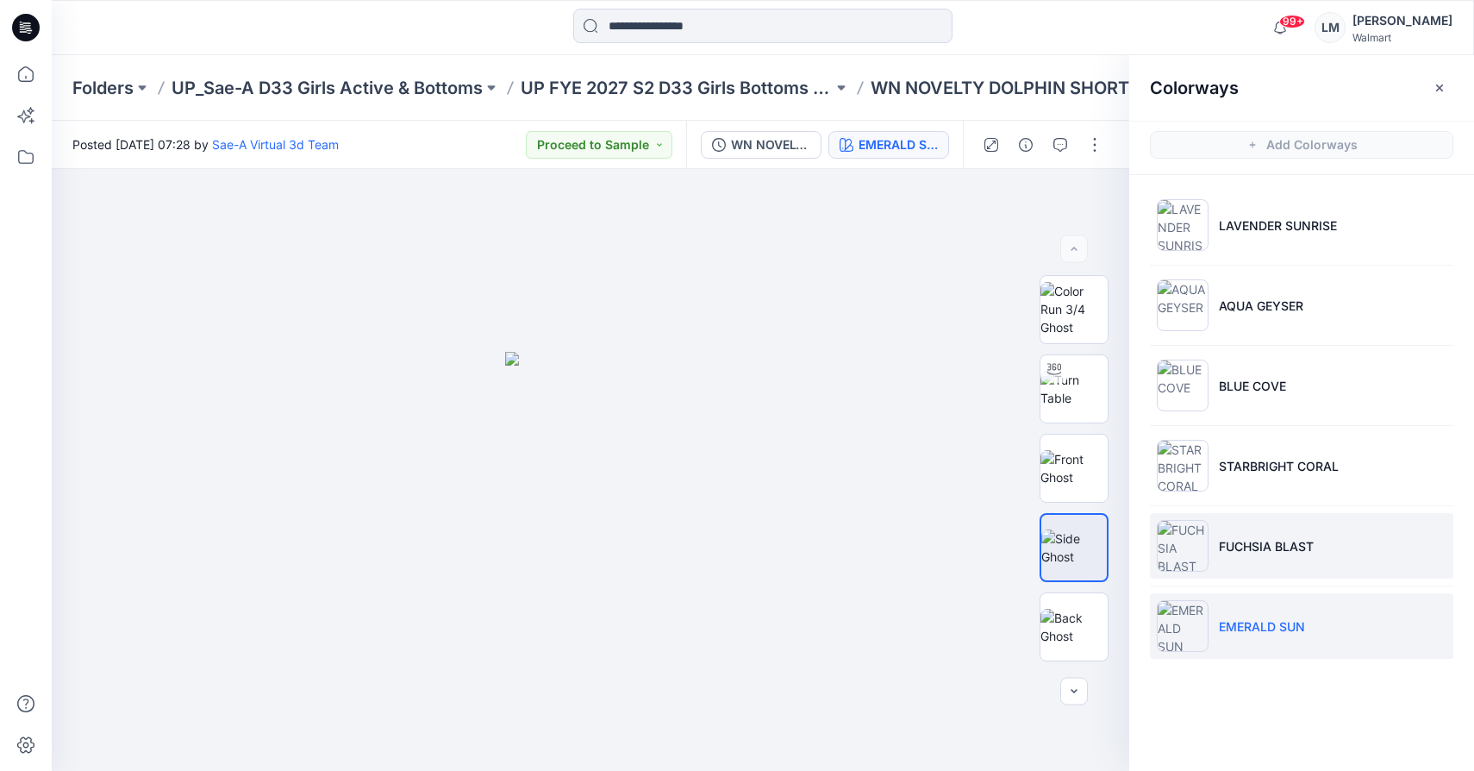
click at [1226, 532] on li "FUCHSIA BLAST" at bounding box center [1301, 546] width 303 height 66
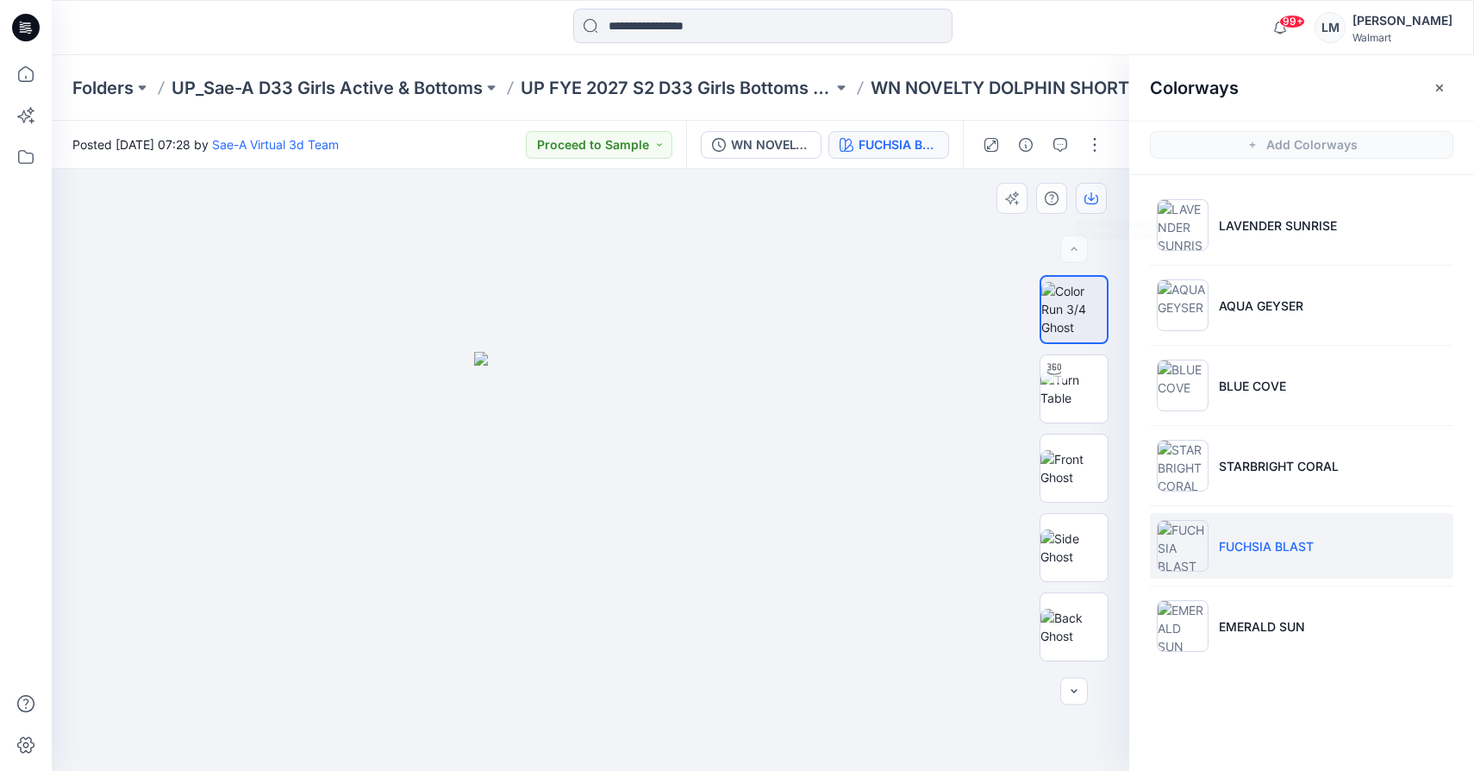
click at [1090, 197] on icon "button" at bounding box center [1092, 198] width 14 height 14
click at [1069, 541] on img at bounding box center [1074, 547] width 67 height 36
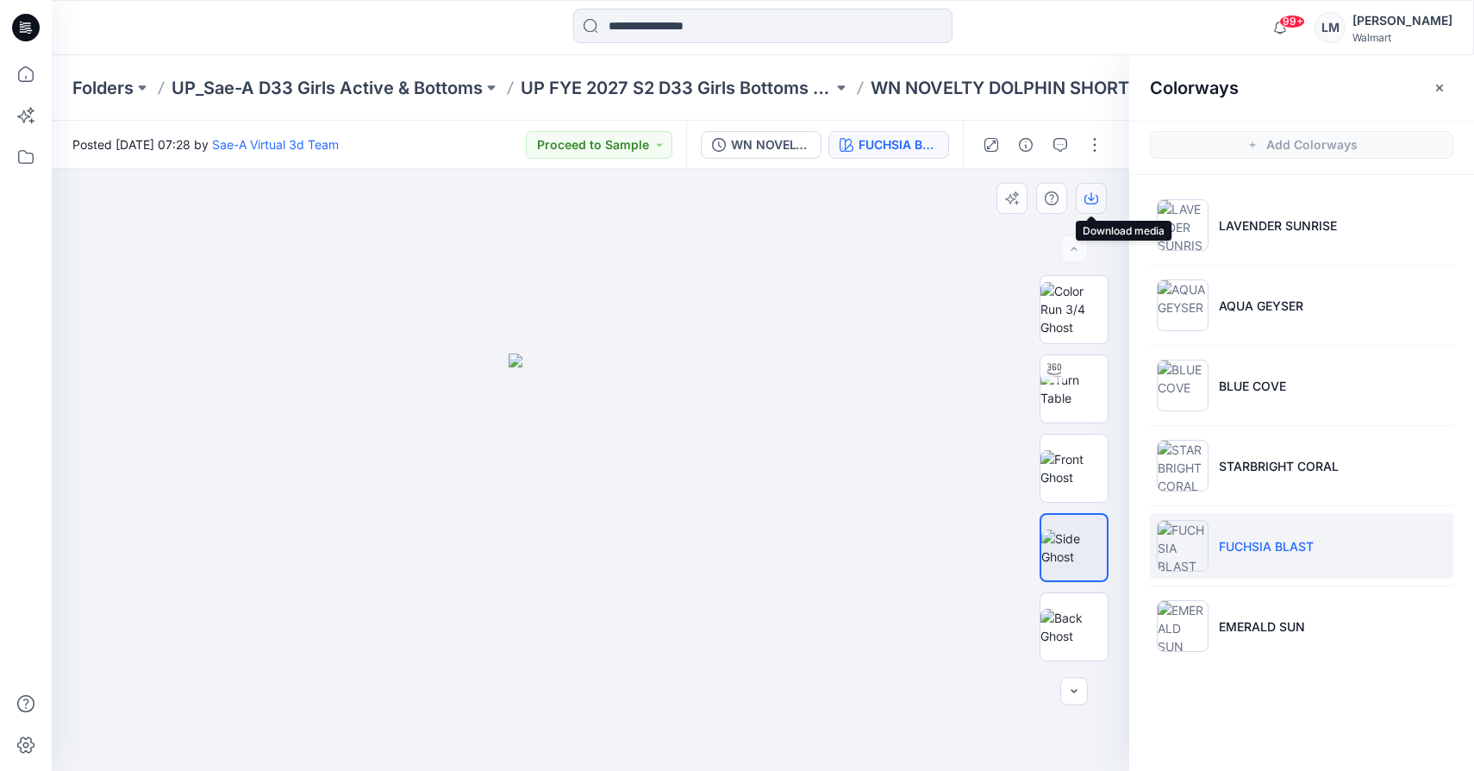
click at [1091, 203] on icon "button" at bounding box center [1092, 199] width 14 height 9
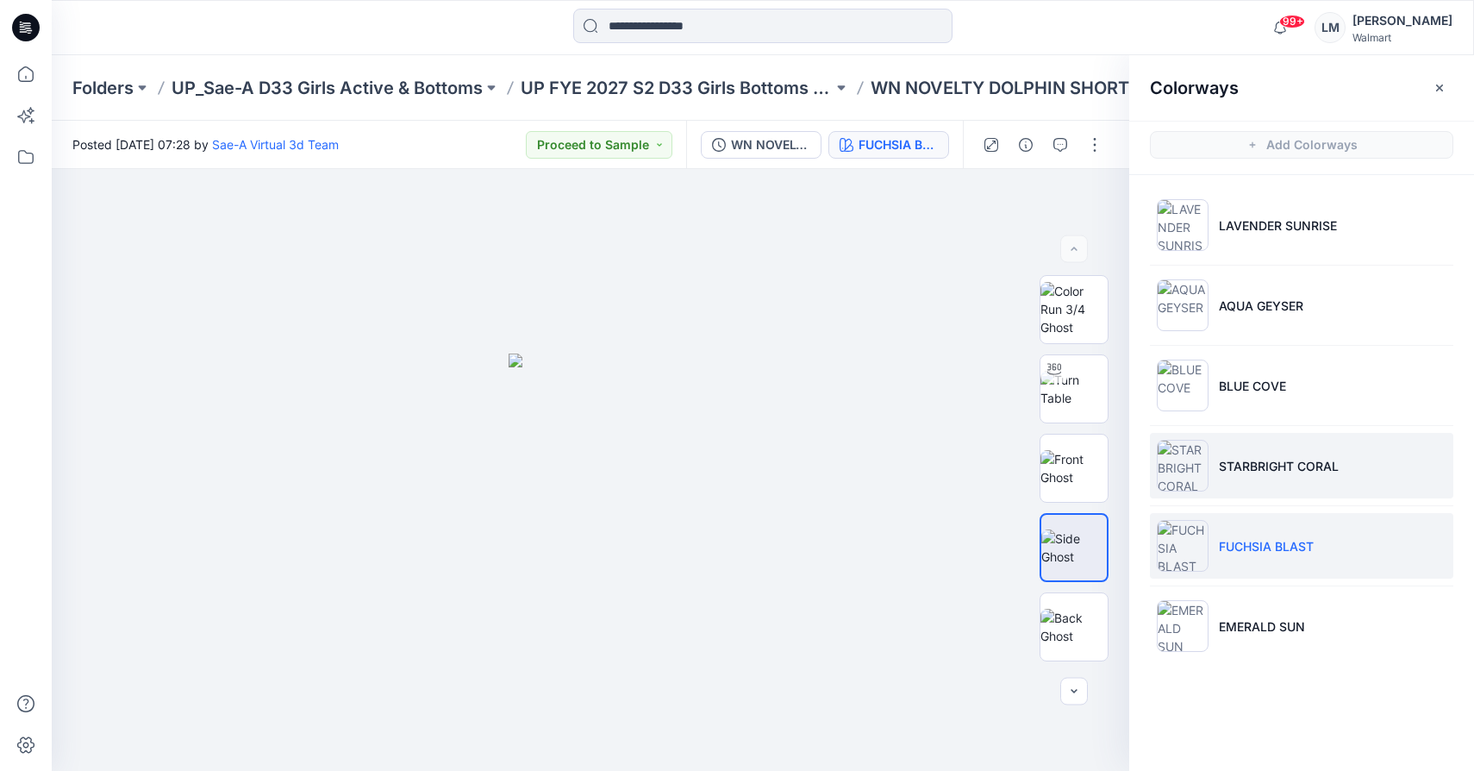
click at [1222, 440] on li "STARBRIGHT CORAL" at bounding box center [1301, 466] width 303 height 66
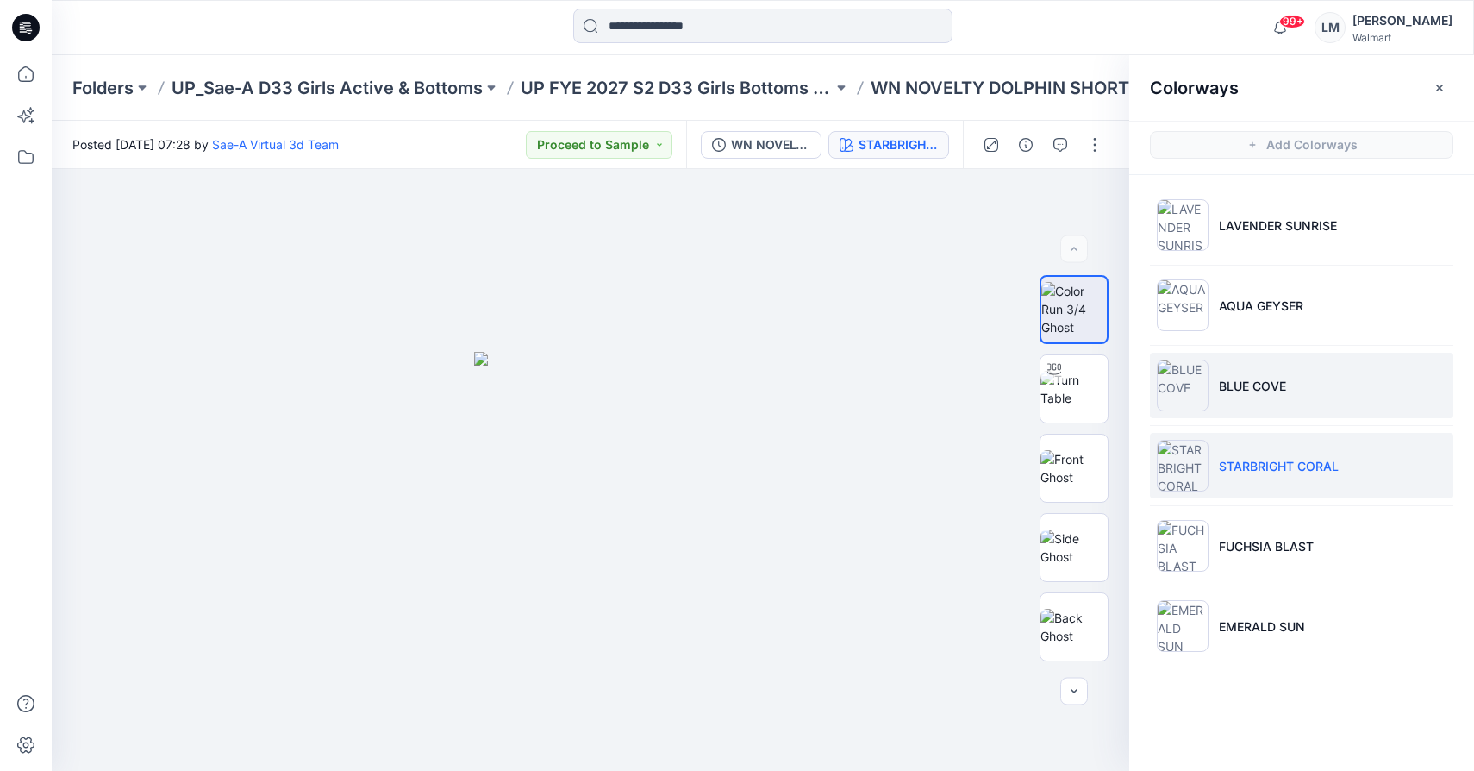
click at [1233, 393] on p "BLUE COVE" at bounding box center [1252, 386] width 67 height 18
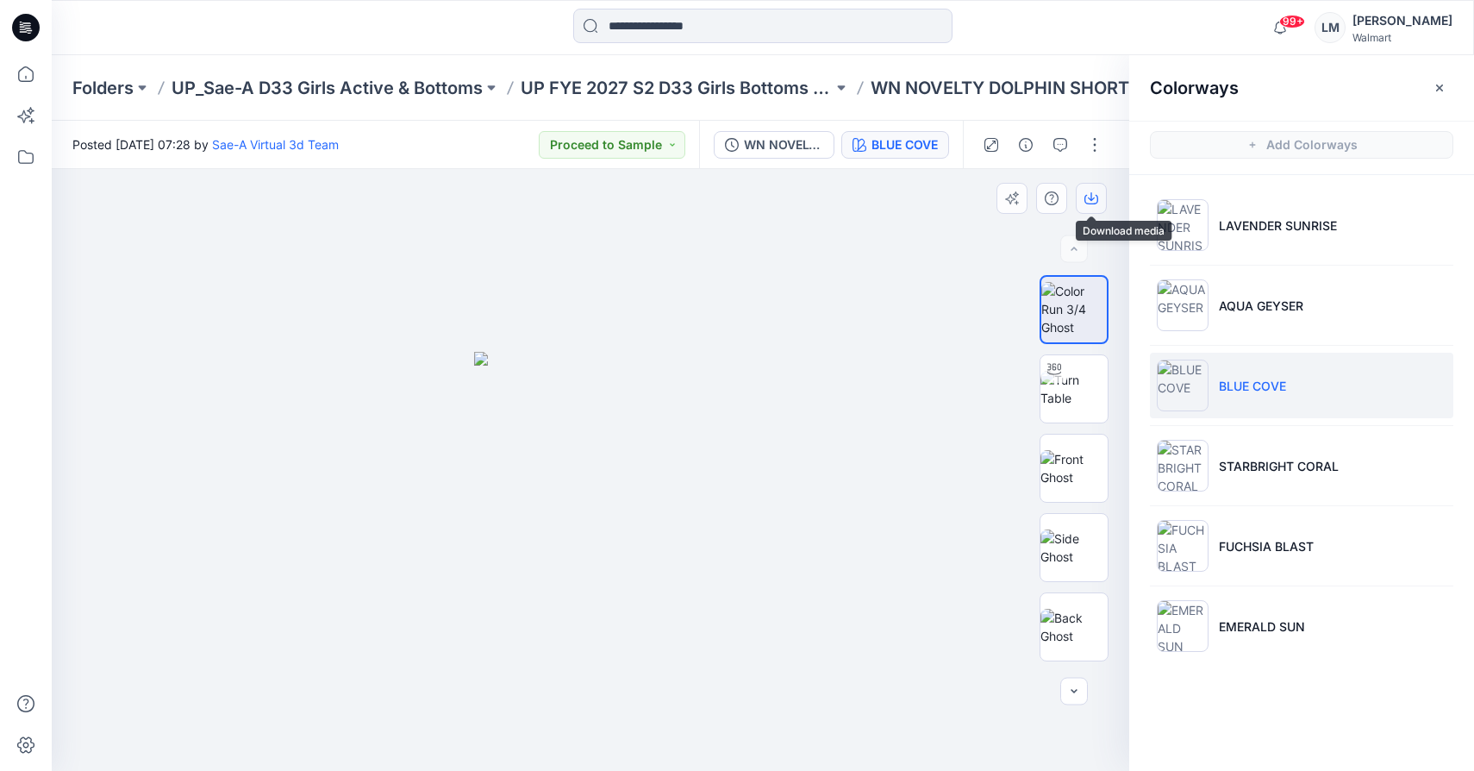
click at [1097, 202] on icon "button" at bounding box center [1092, 199] width 14 height 9
click at [1084, 562] on img at bounding box center [1074, 547] width 67 height 36
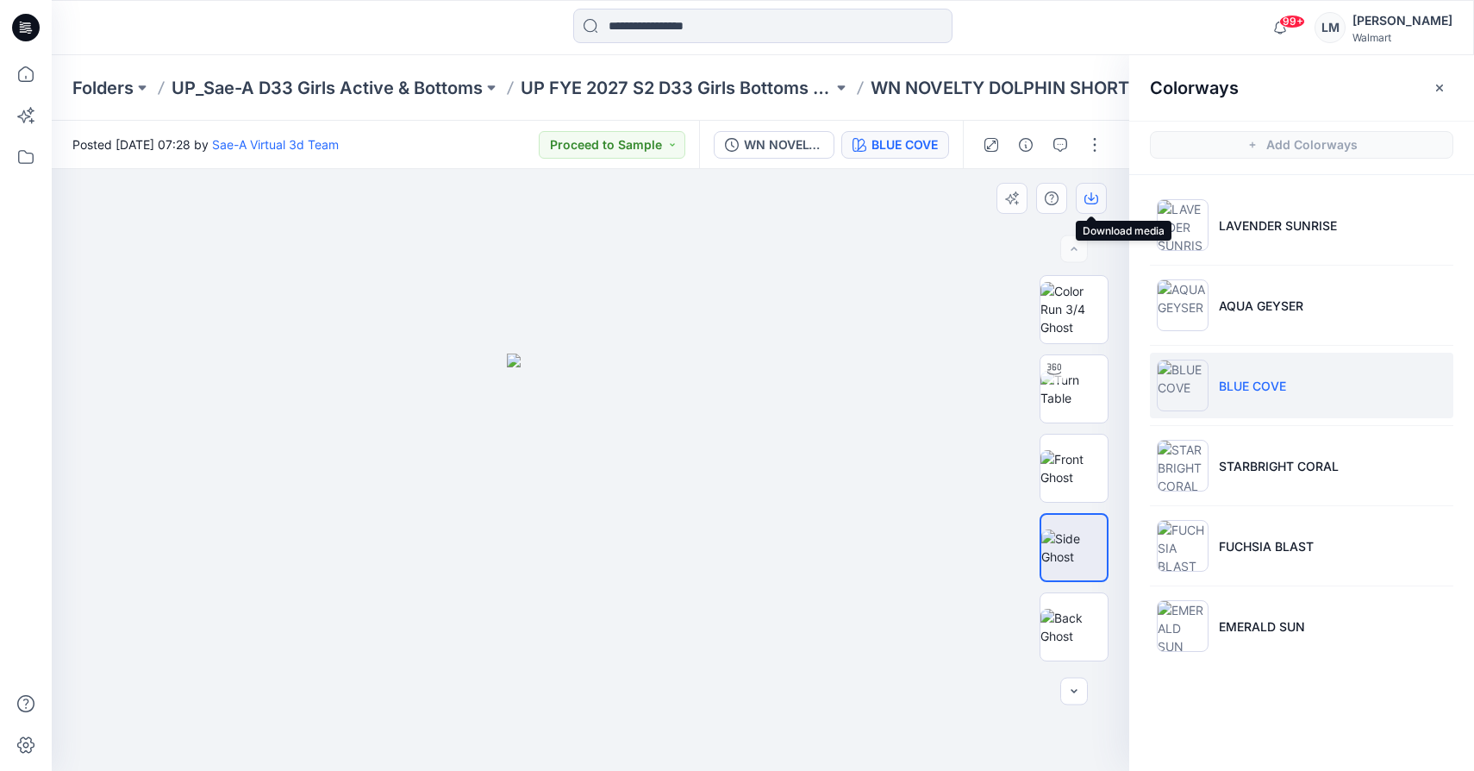
click at [1086, 198] on icon "button" at bounding box center [1092, 198] width 14 height 14
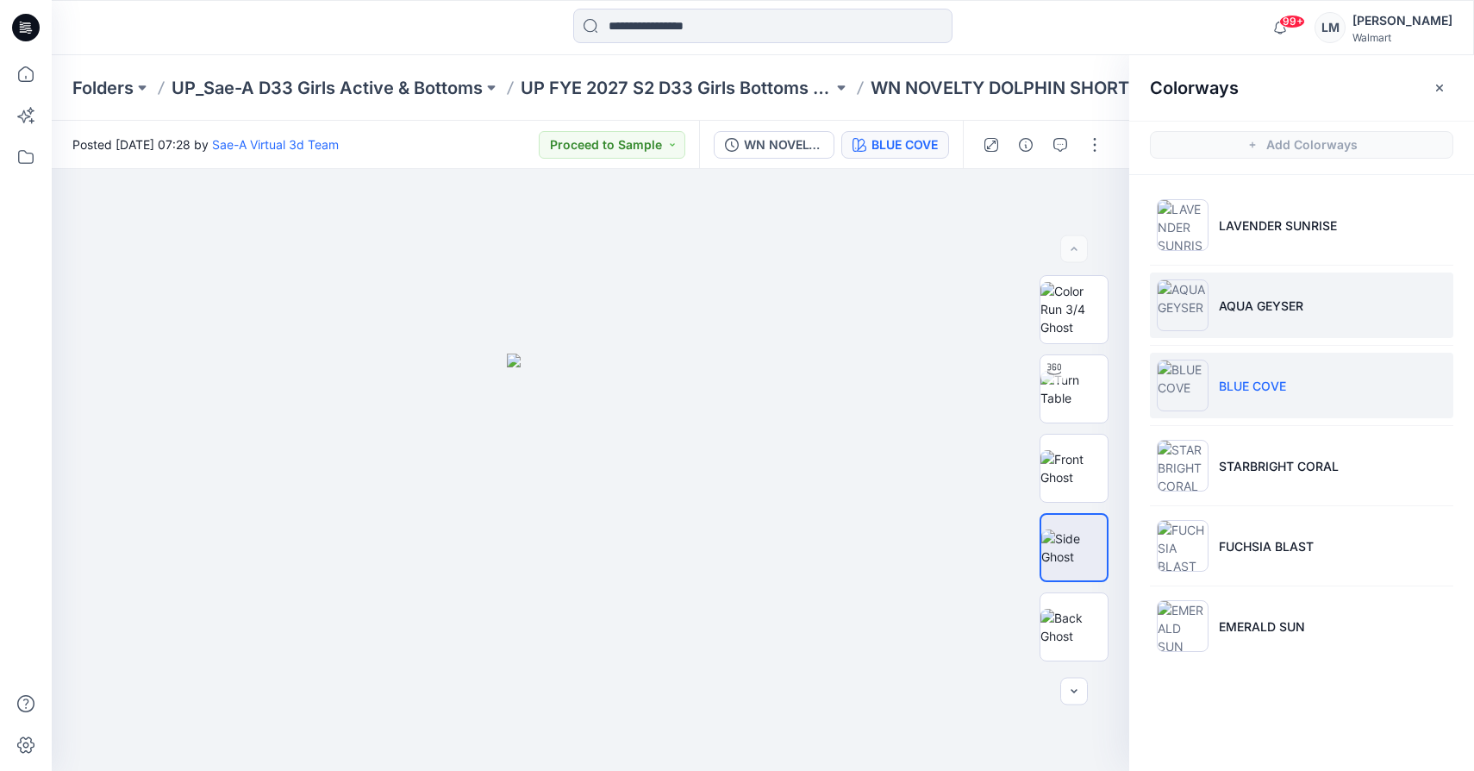
click at [1243, 334] on li "AQUA GEYSER" at bounding box center [1301, 305] width 303 height 66
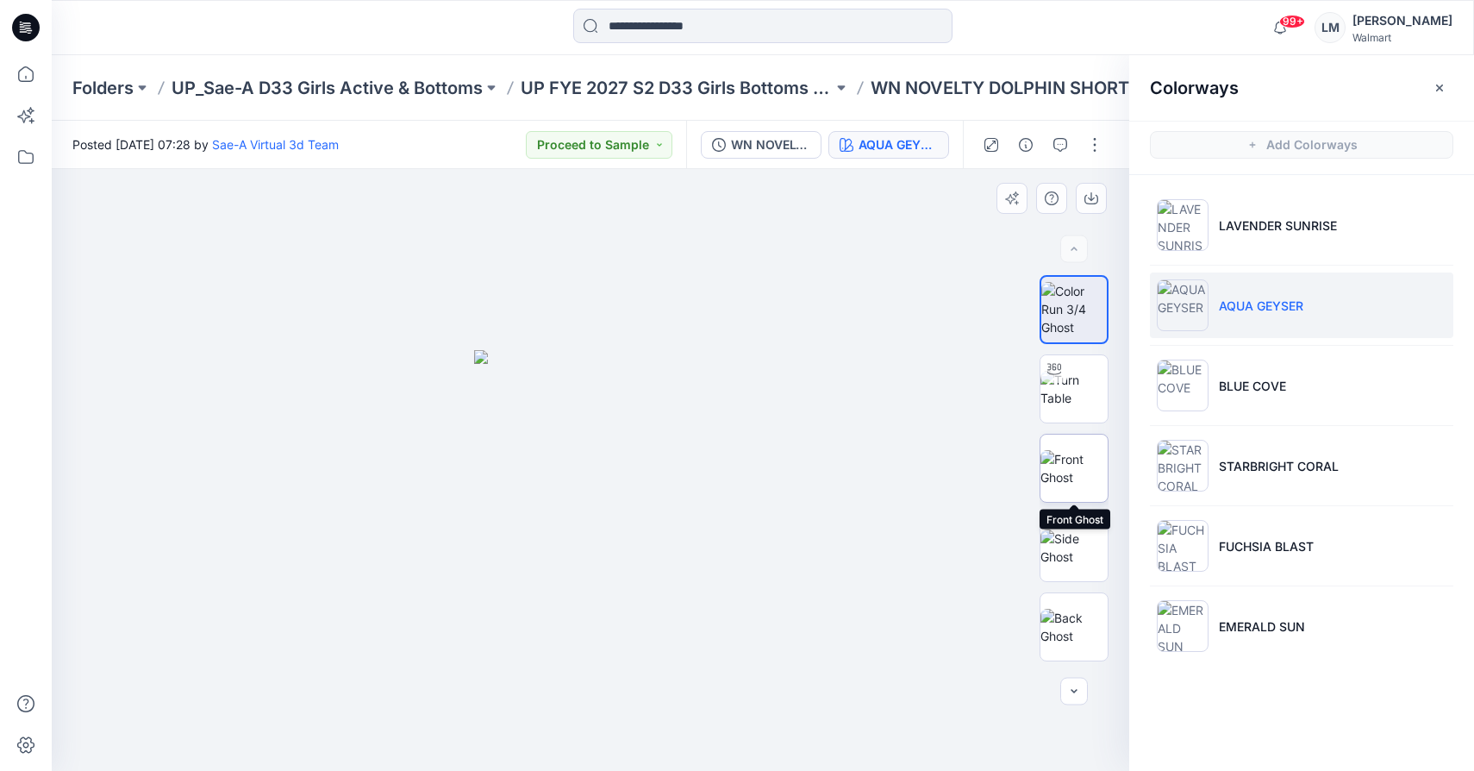
click at [1073, 476] on img at bounding box center [1074, 468] width 67 height 36
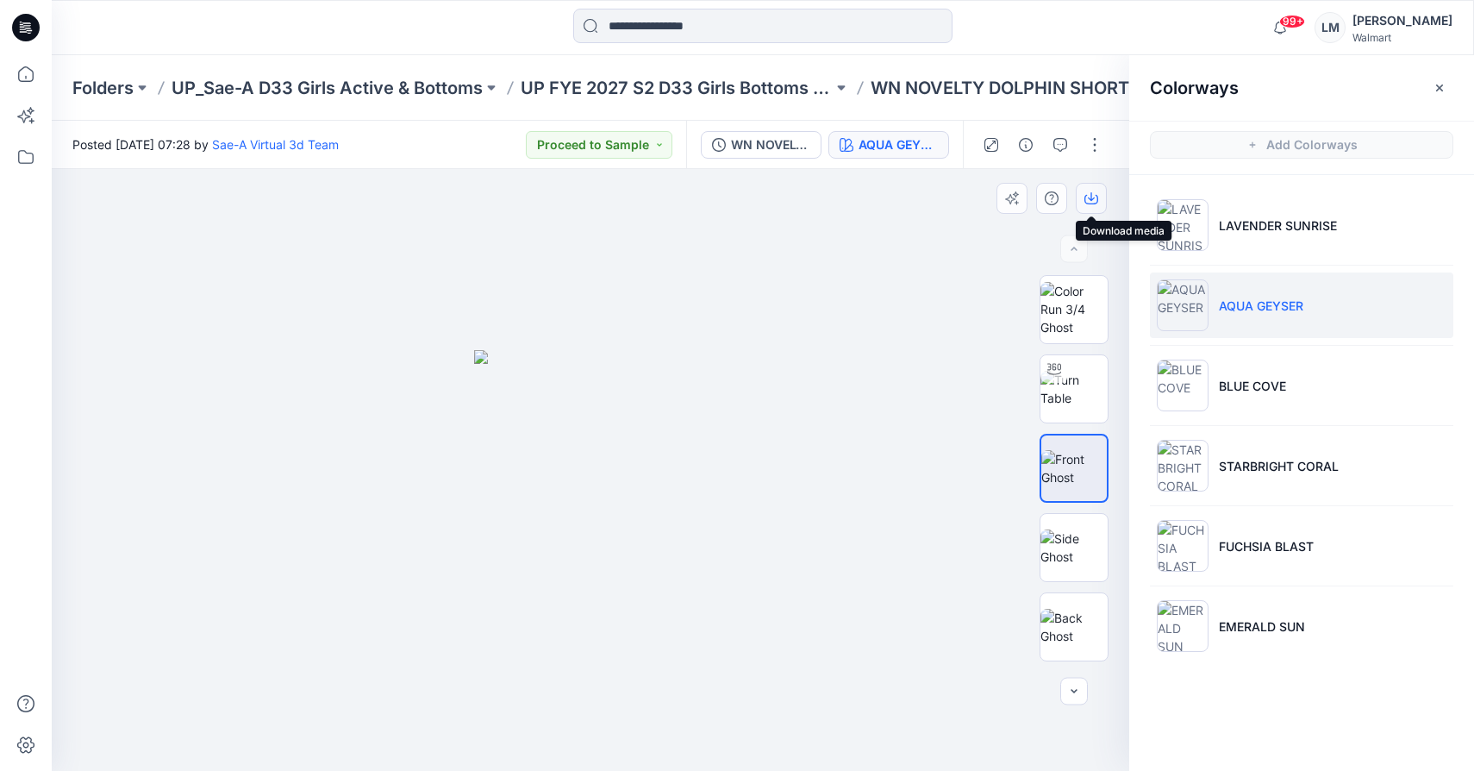
click at [1090, 203] on icon "button" at bounding box center [1092, 198] width 14 height 14
click at [1066, 540] on img at bounding box center [1074, 547] width 67 height 36
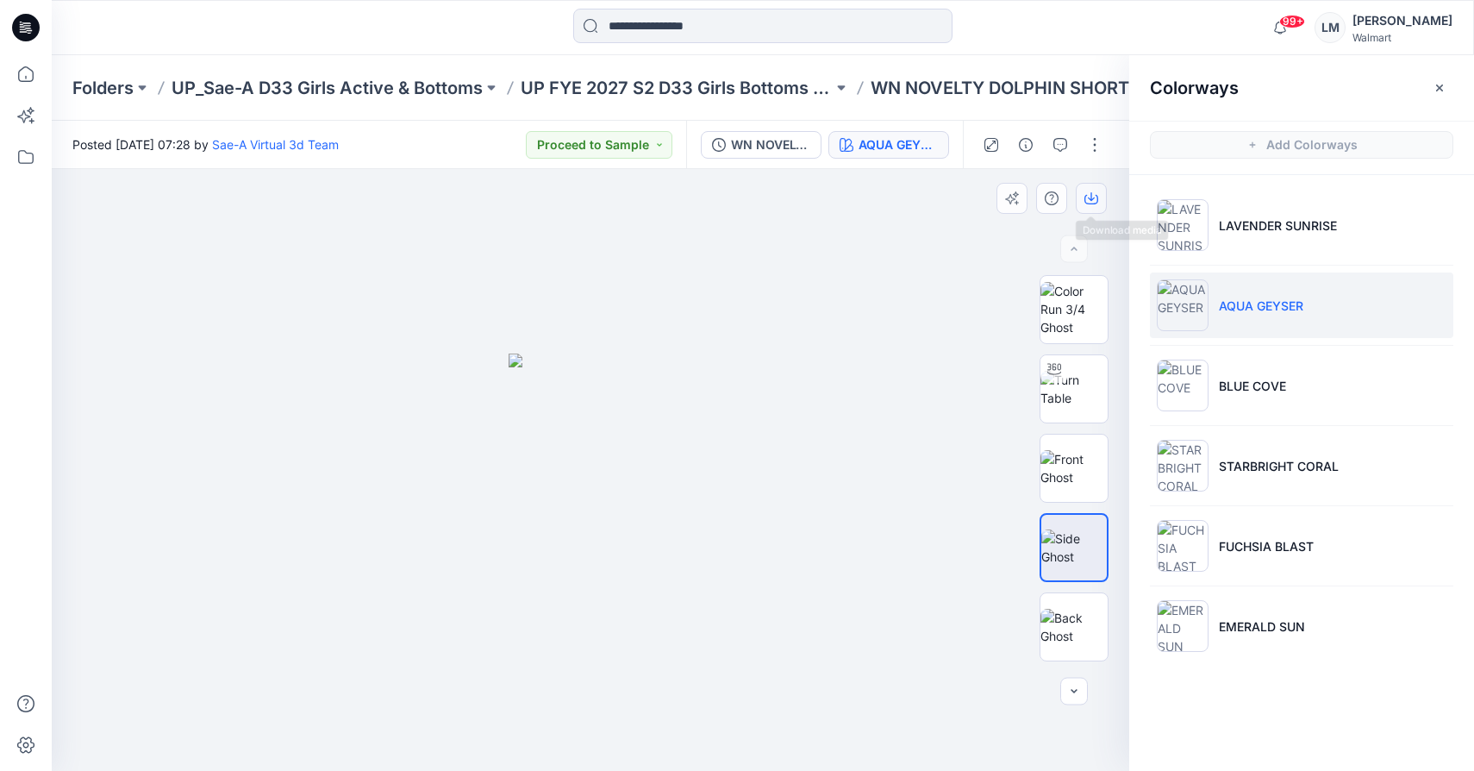
click at [1093, 190] on button "button" at bounding box center [1091, 198] width 31 height 31
